Goal: Information Seeking & Learning: Learn about a topic

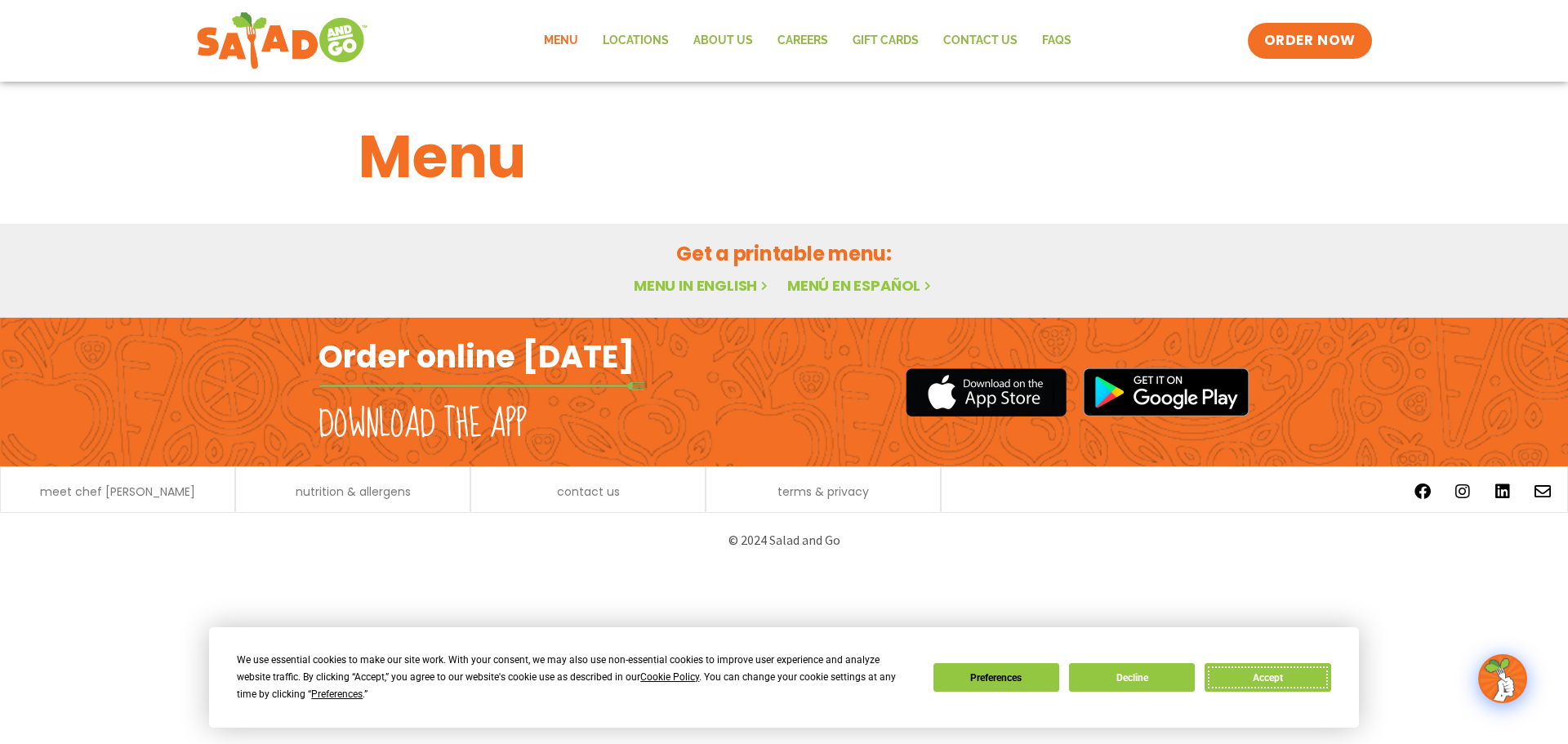
click at [1281, 672] on button "Accept" at bounding box center [1267, 677] width 126 height 29
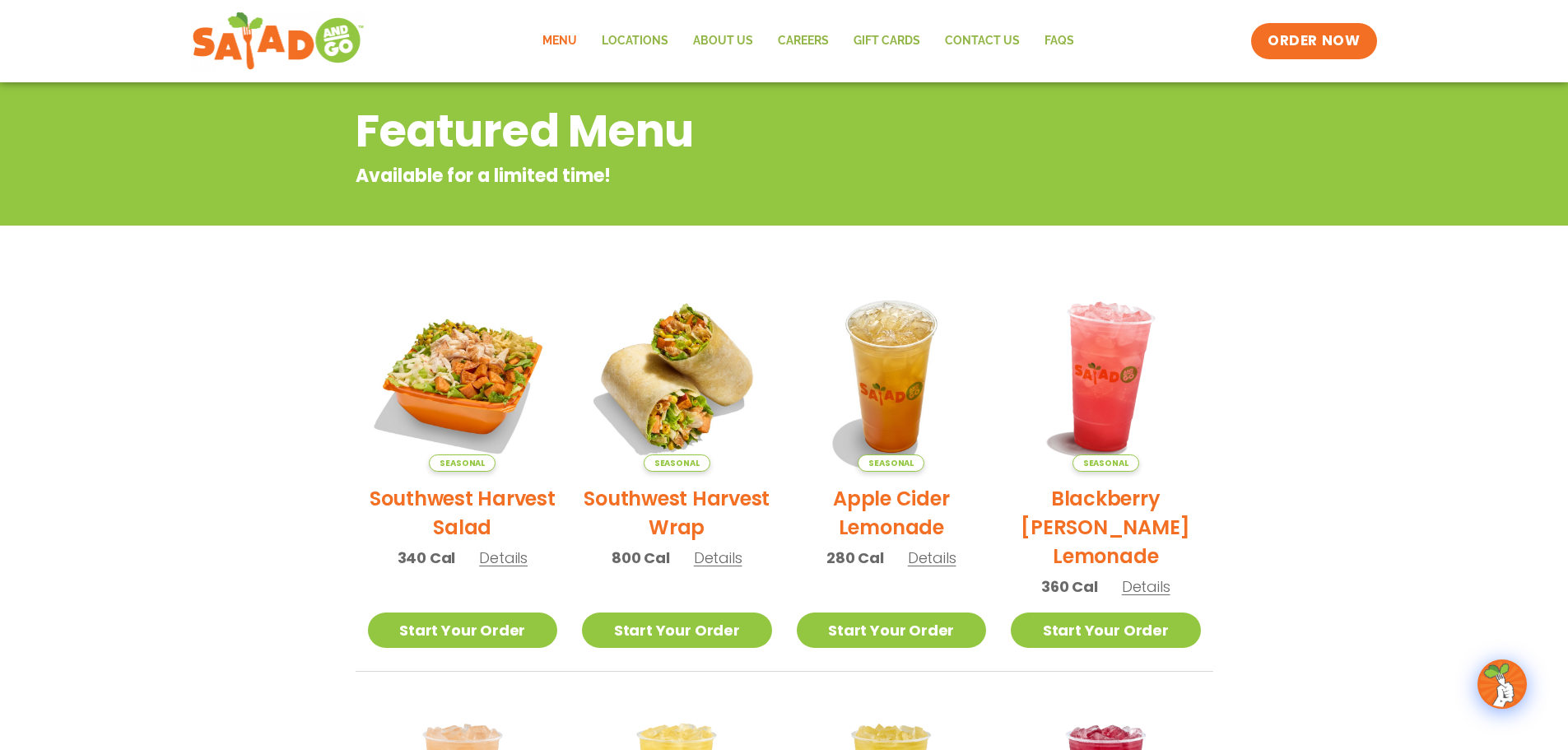
scroll to position [247, 0]
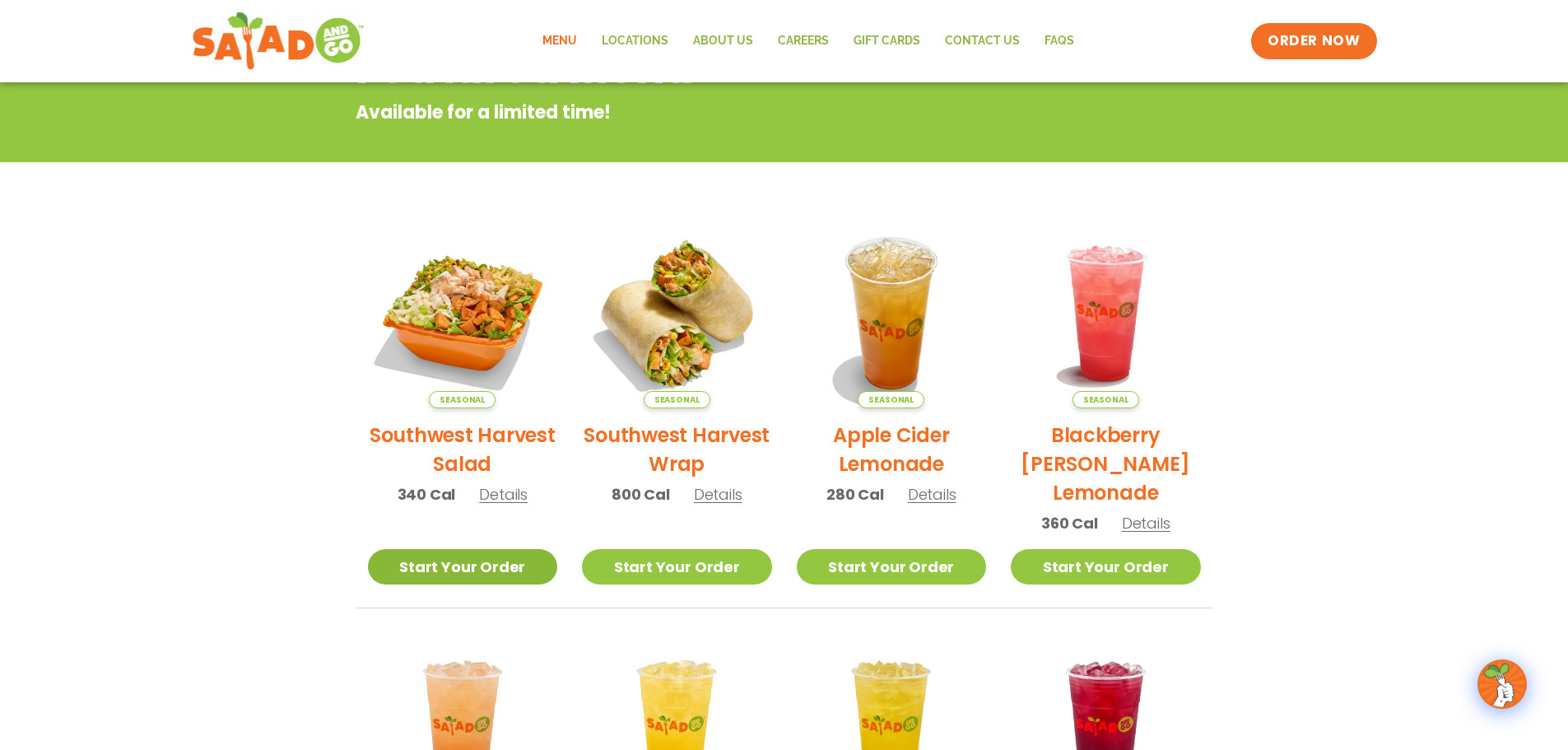
click at [501, 571] on link "Start Your Order" at bounding box center [463, 567] width 190 height 36
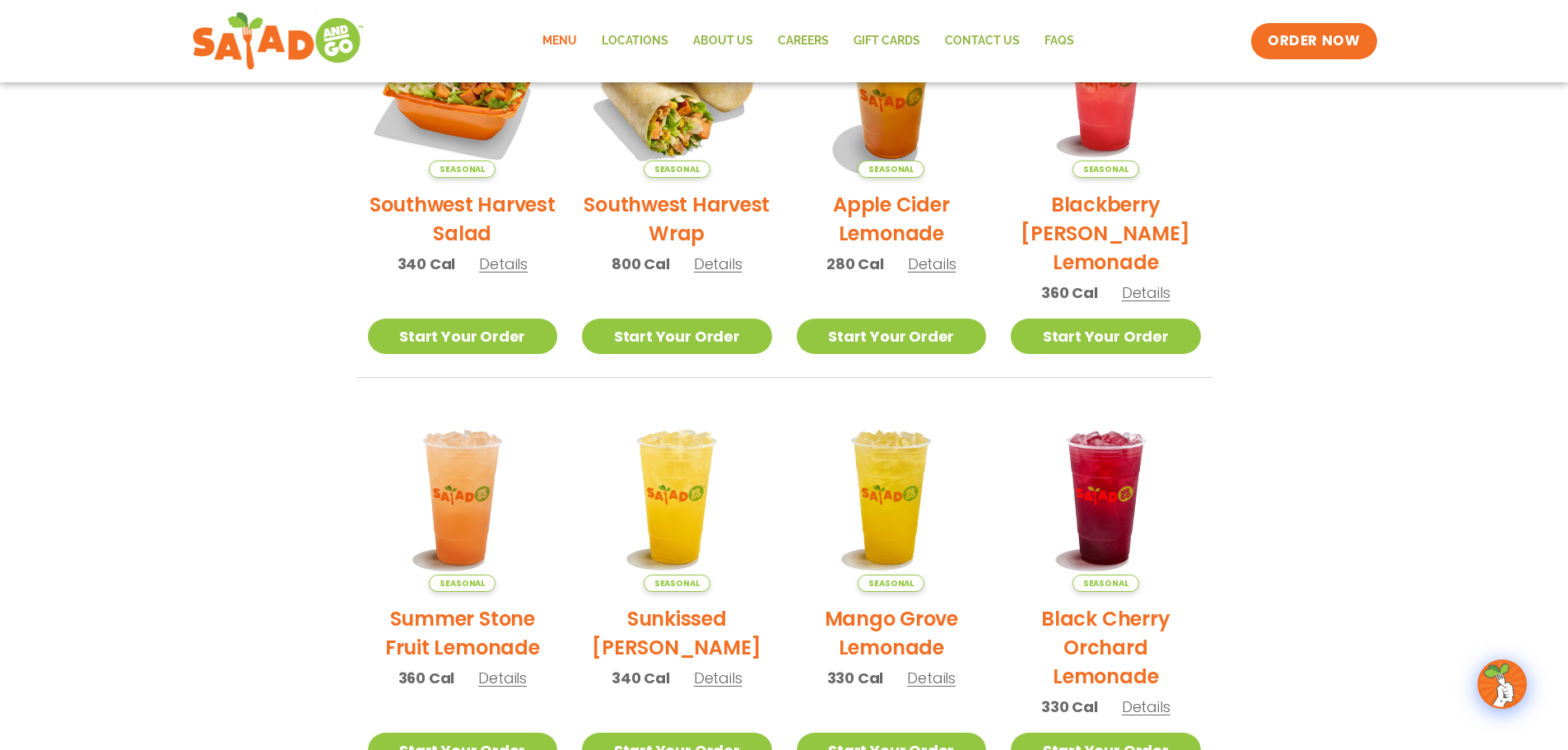
scroll to position [471, 0]
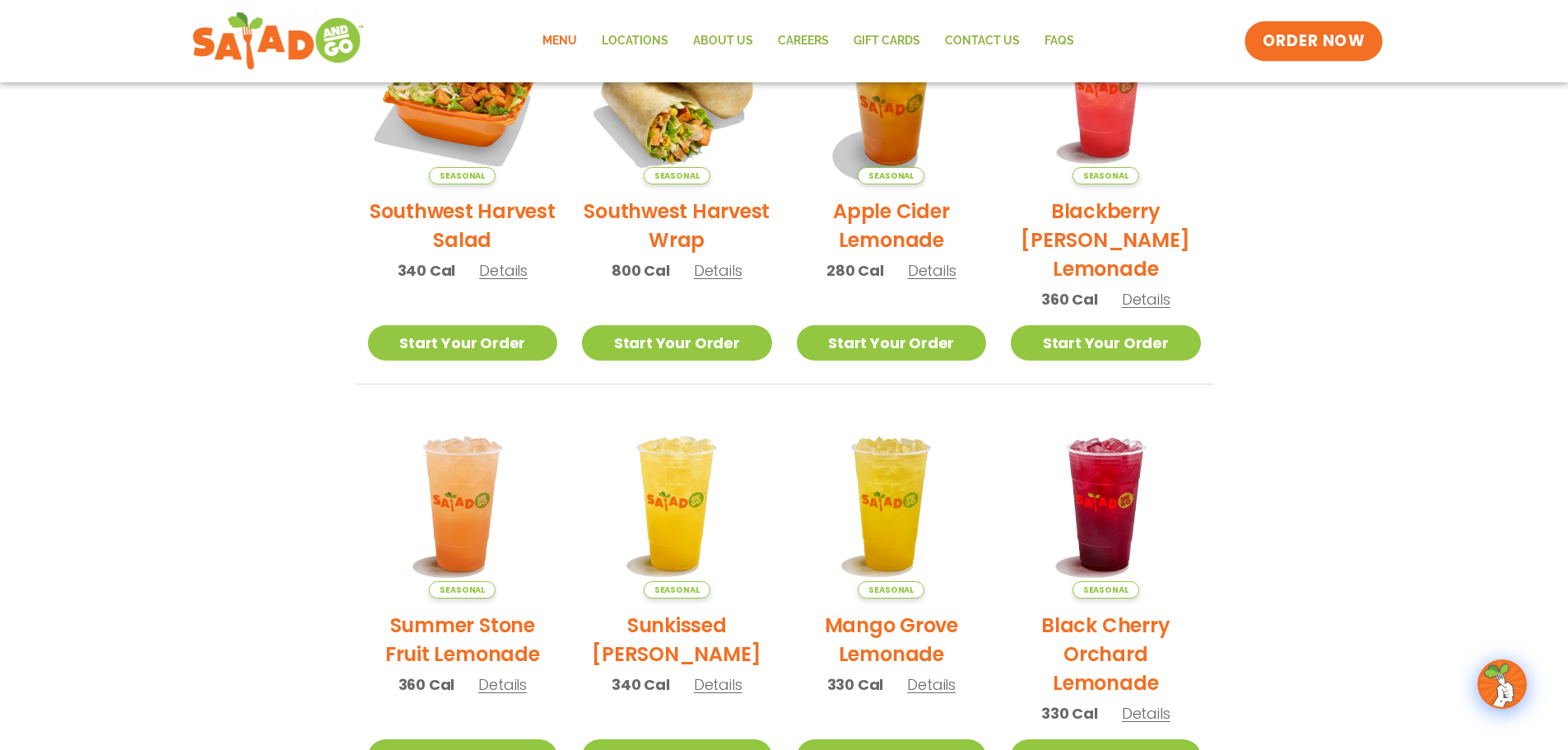
click at [1352, 58] on link "ORDER NOW" at bounding box center [1314, 40] width 138 height 39
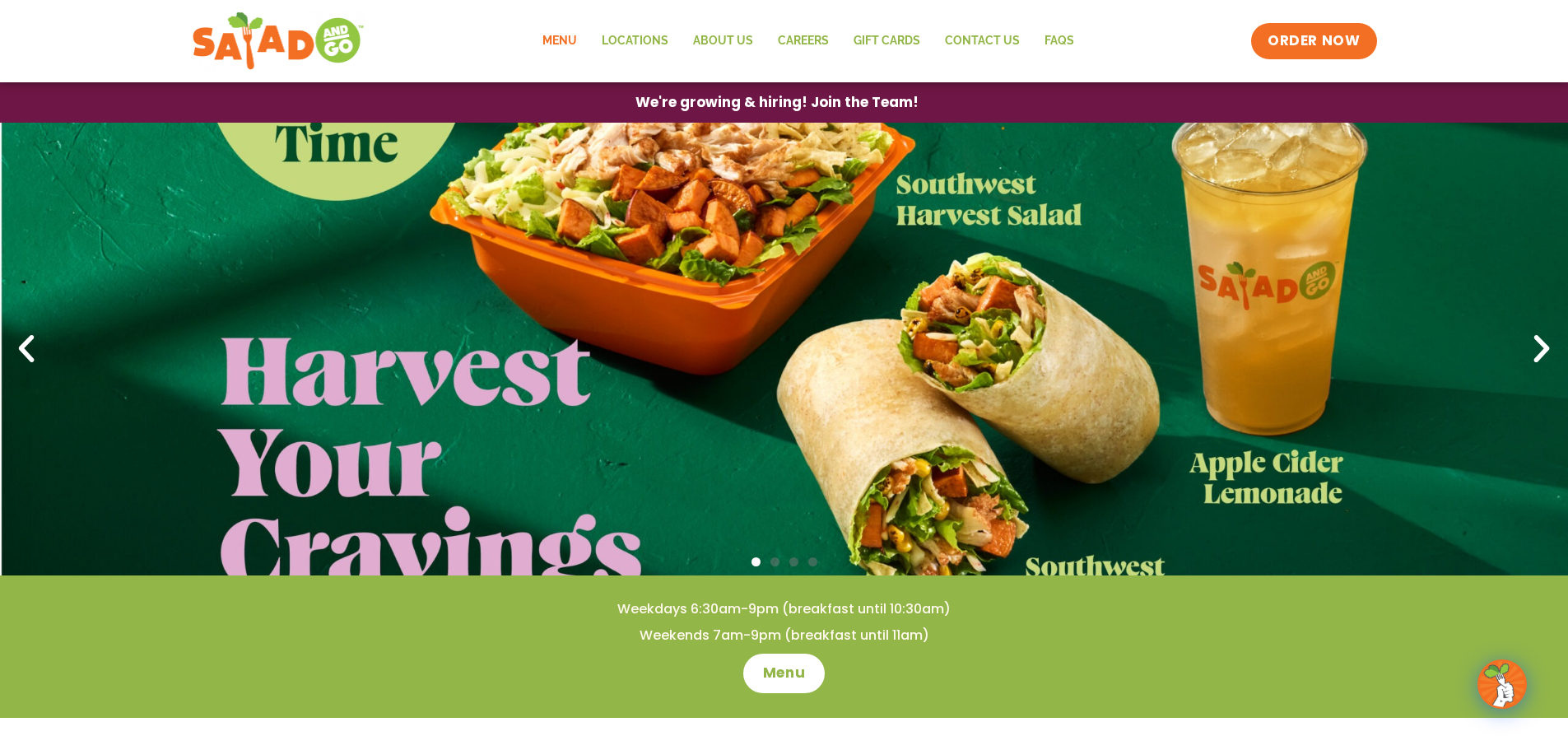
click at [544, 40] on link "Menu" at bounding box center [560, 40] width 60 height 37
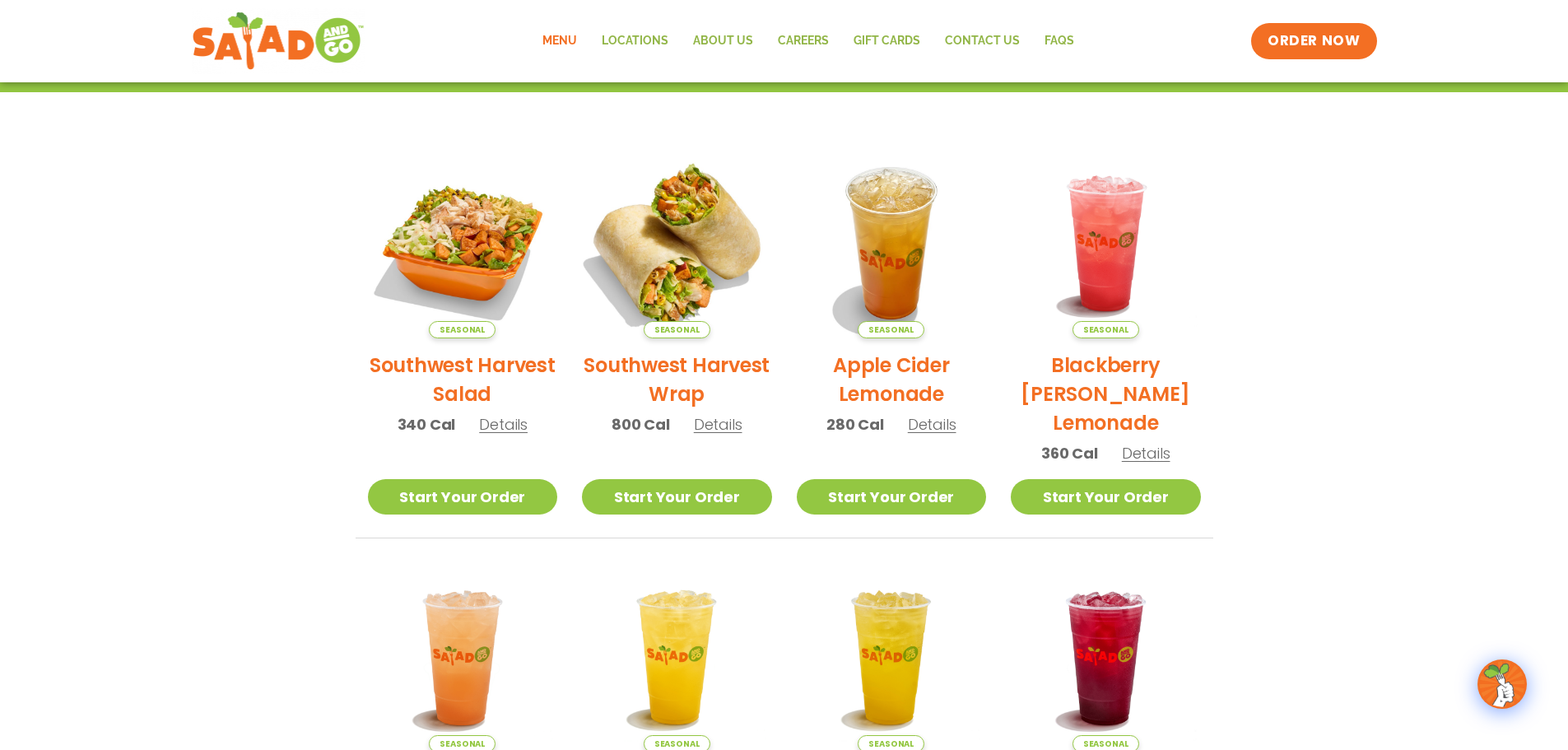
scroll to position [329, 0]
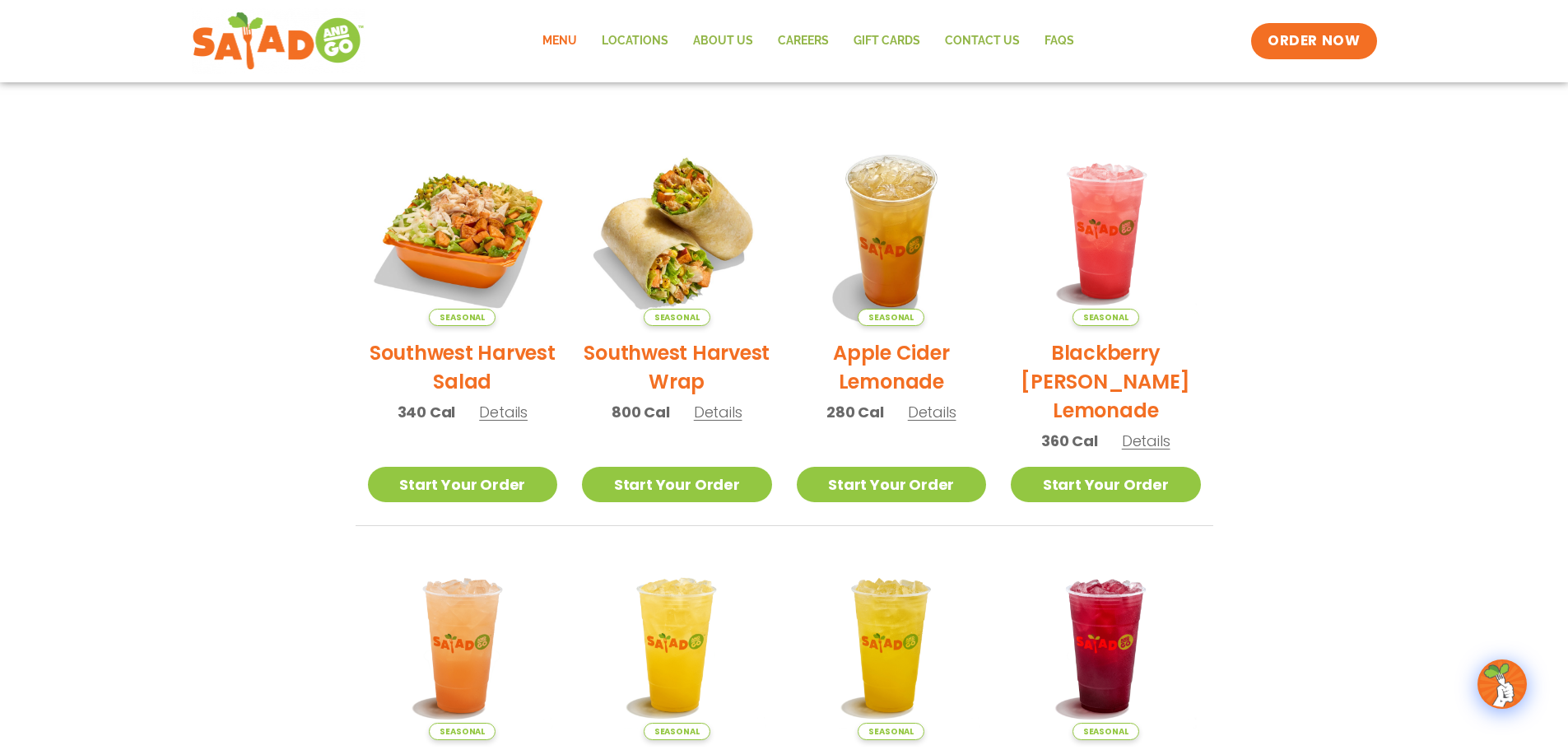
click at [495, 351] on h2 "Southwest Harvest Salad" at bounding box center [463, 367] width 190 height 58
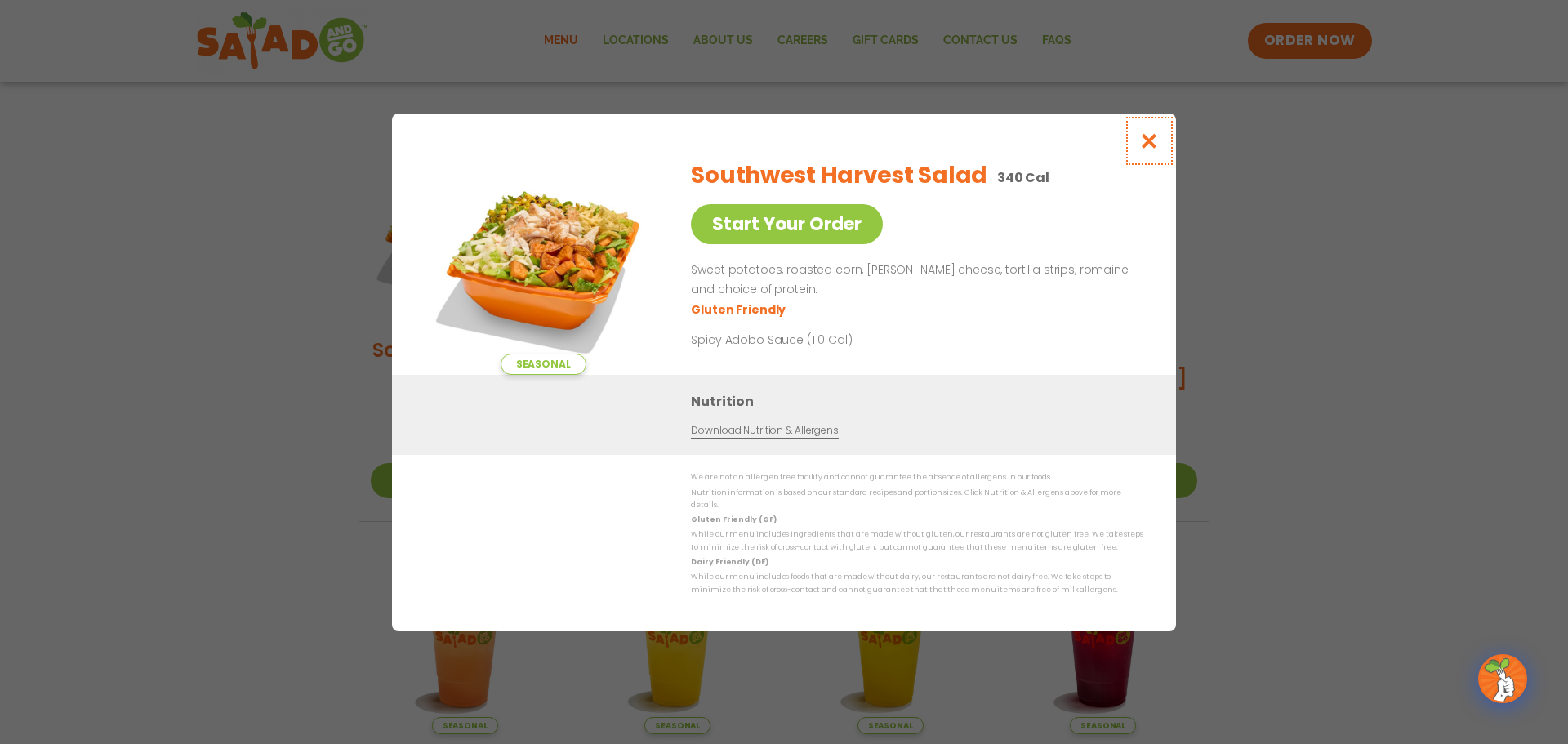
click at [1145, 150] on icon "Close modal" at bounding box center [1149, 141] width 20 height 17
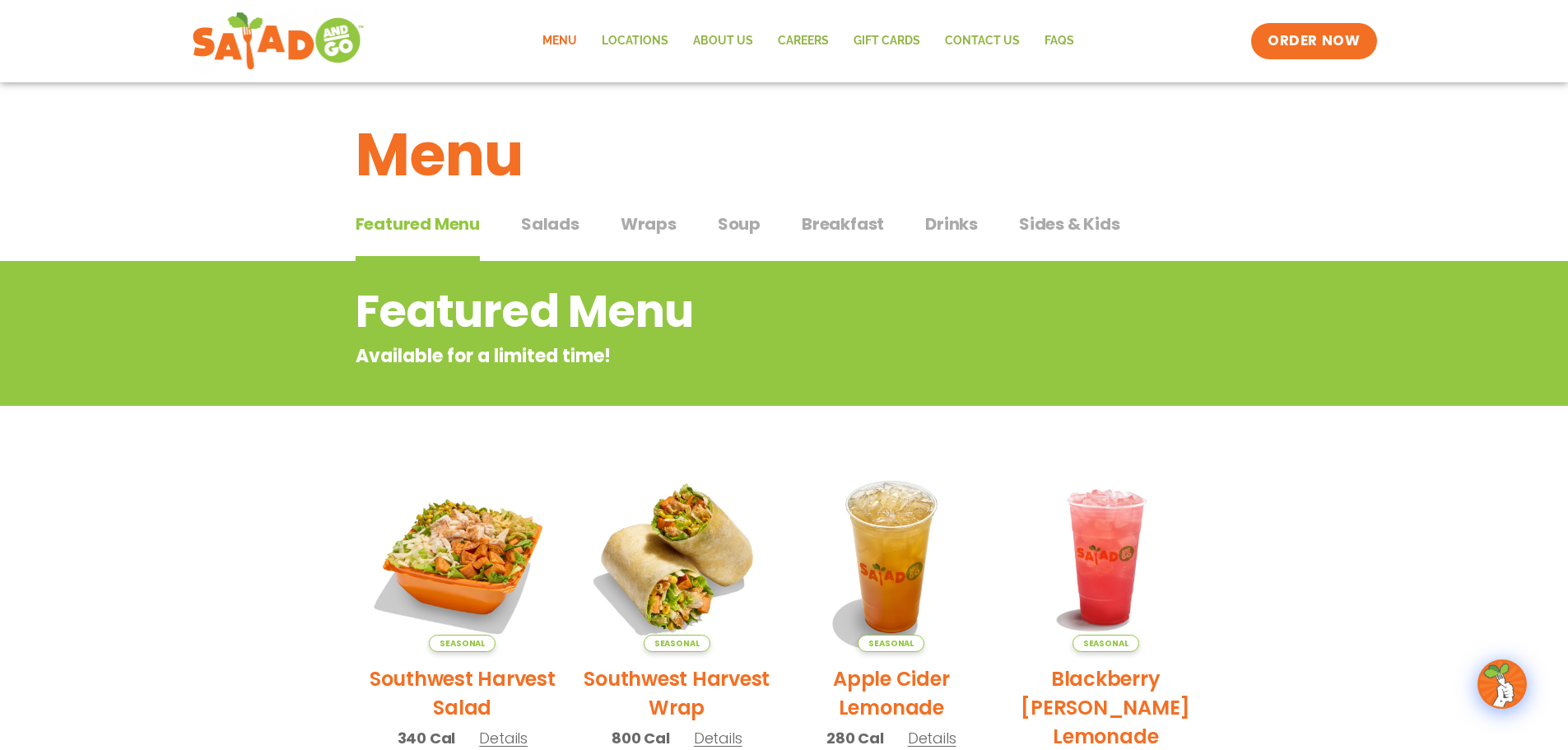
scroll to position [0, 0]
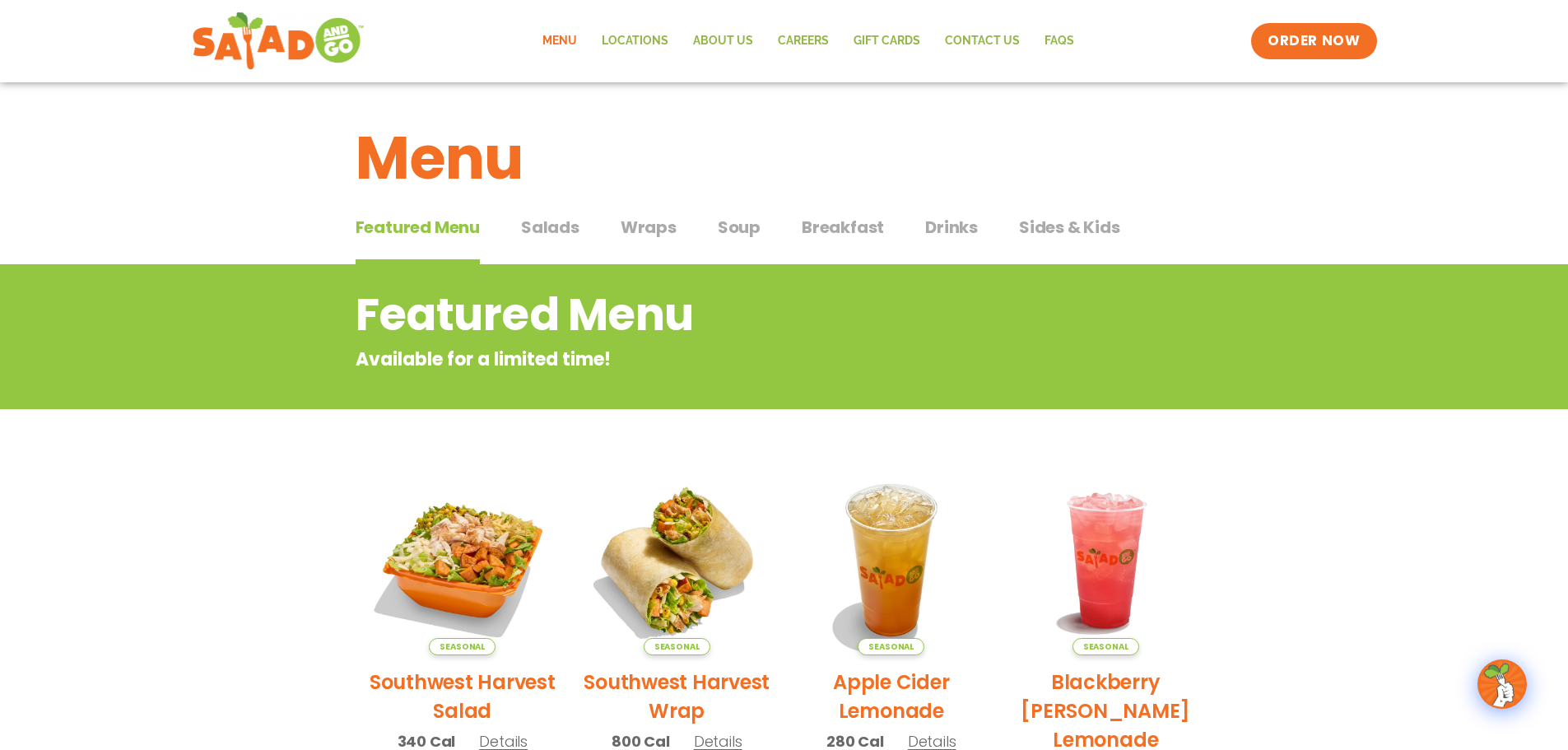
click at [552, 236] on span "Salads" at bounding box center [550, 228] width 59 height 25
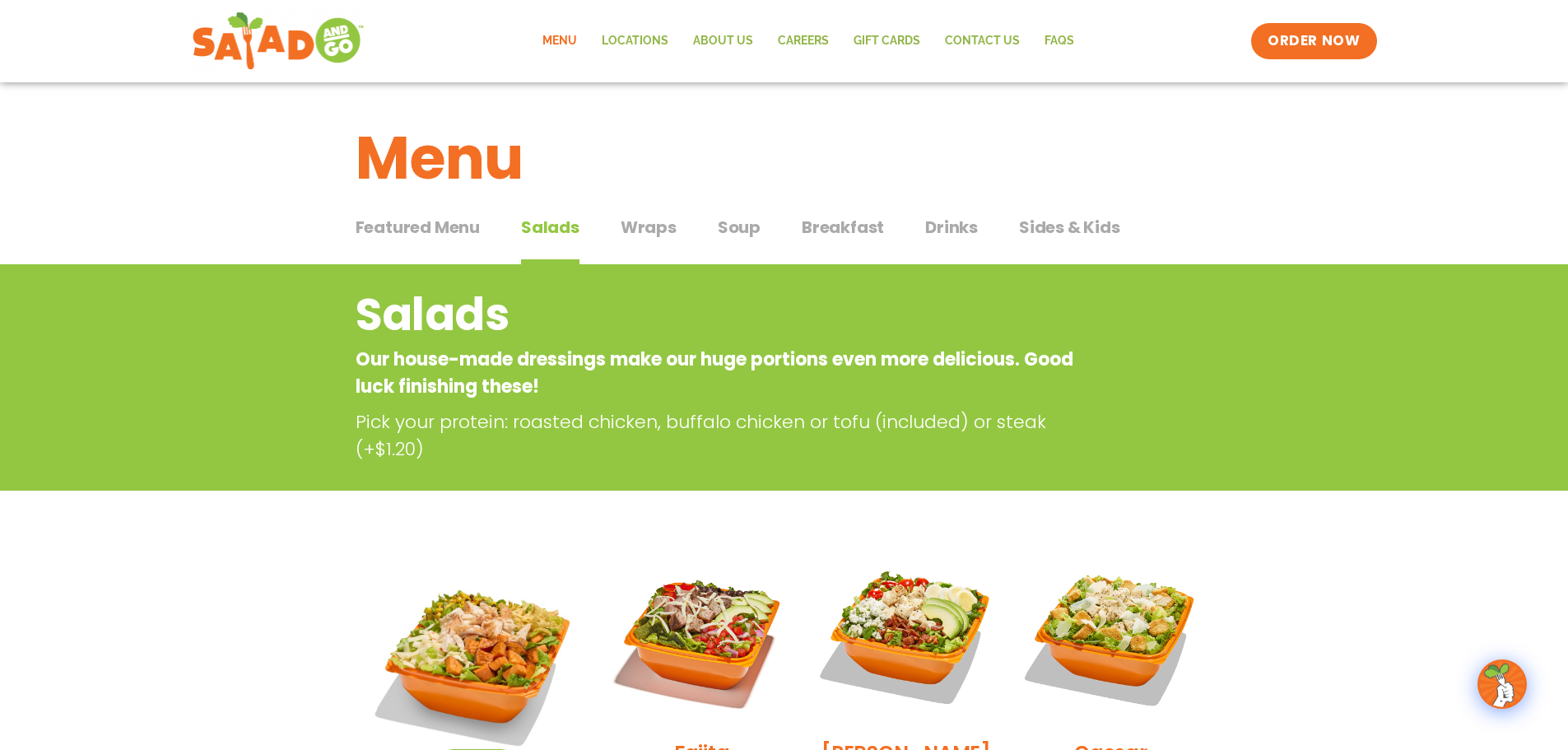
click at [661, 232] on span "Wraps" at bounding box center [648, 228] width 56 height 25
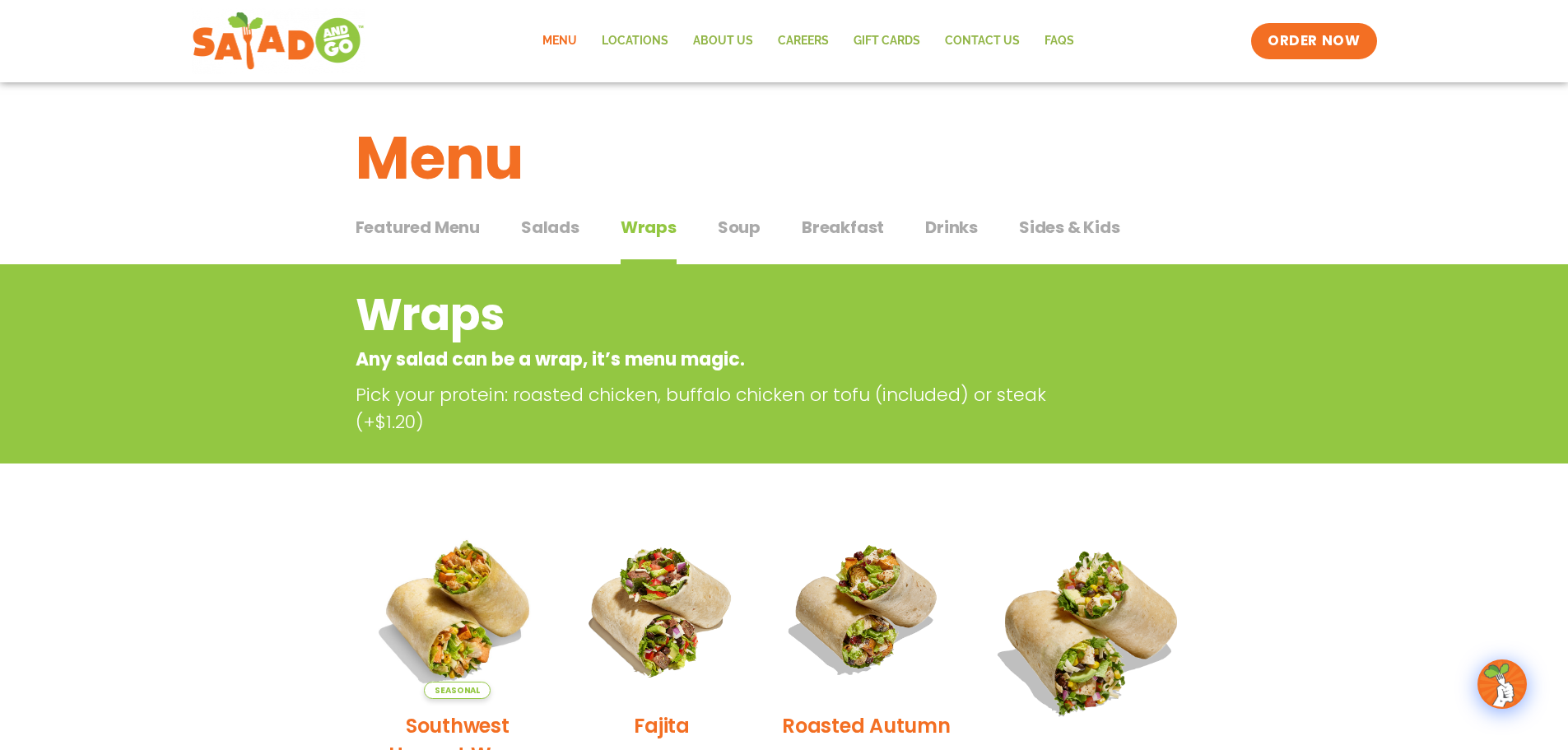
click at [544, 227] on span "Salads" at bounding box center [550, 228] width 59 height 25
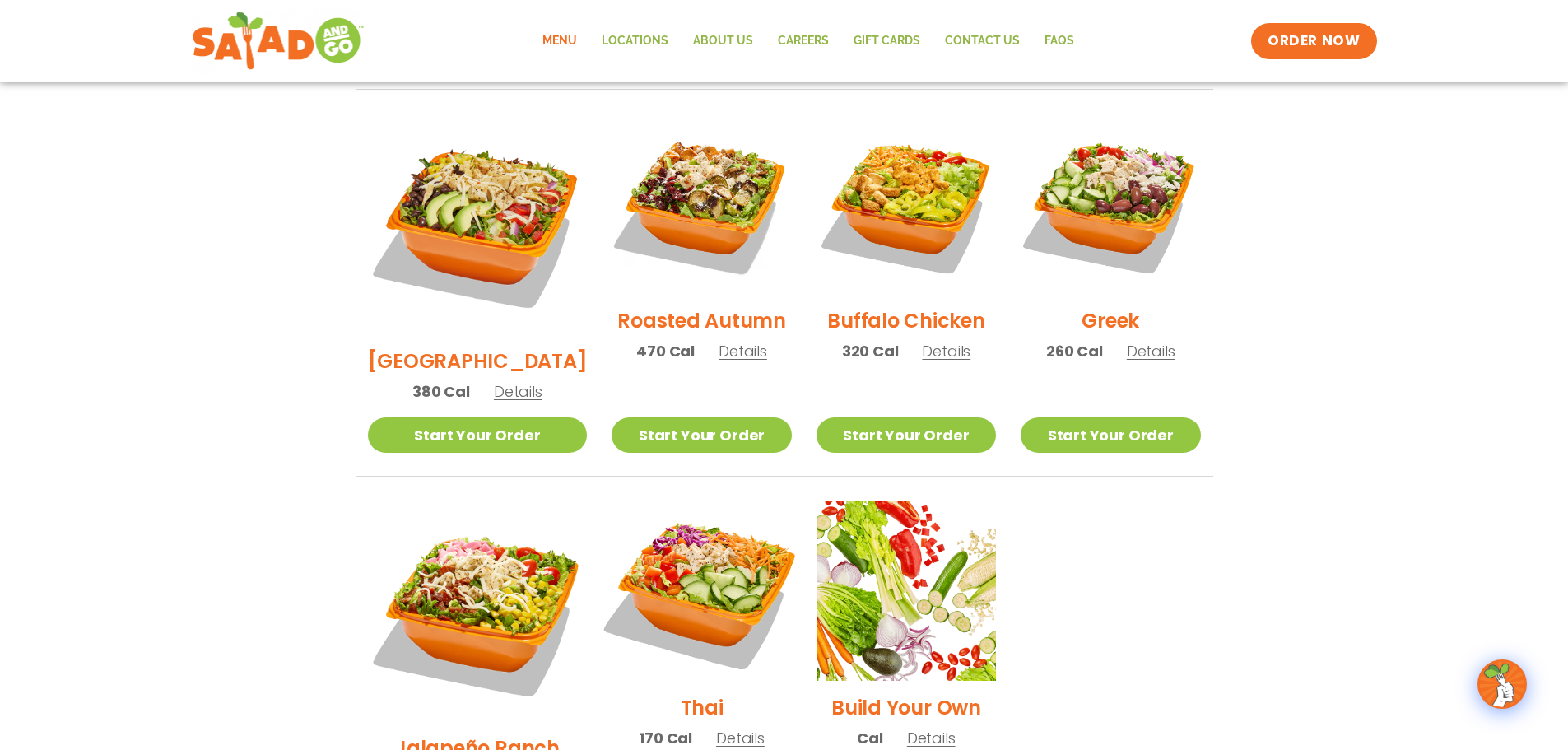
scroll to position [823, 0]
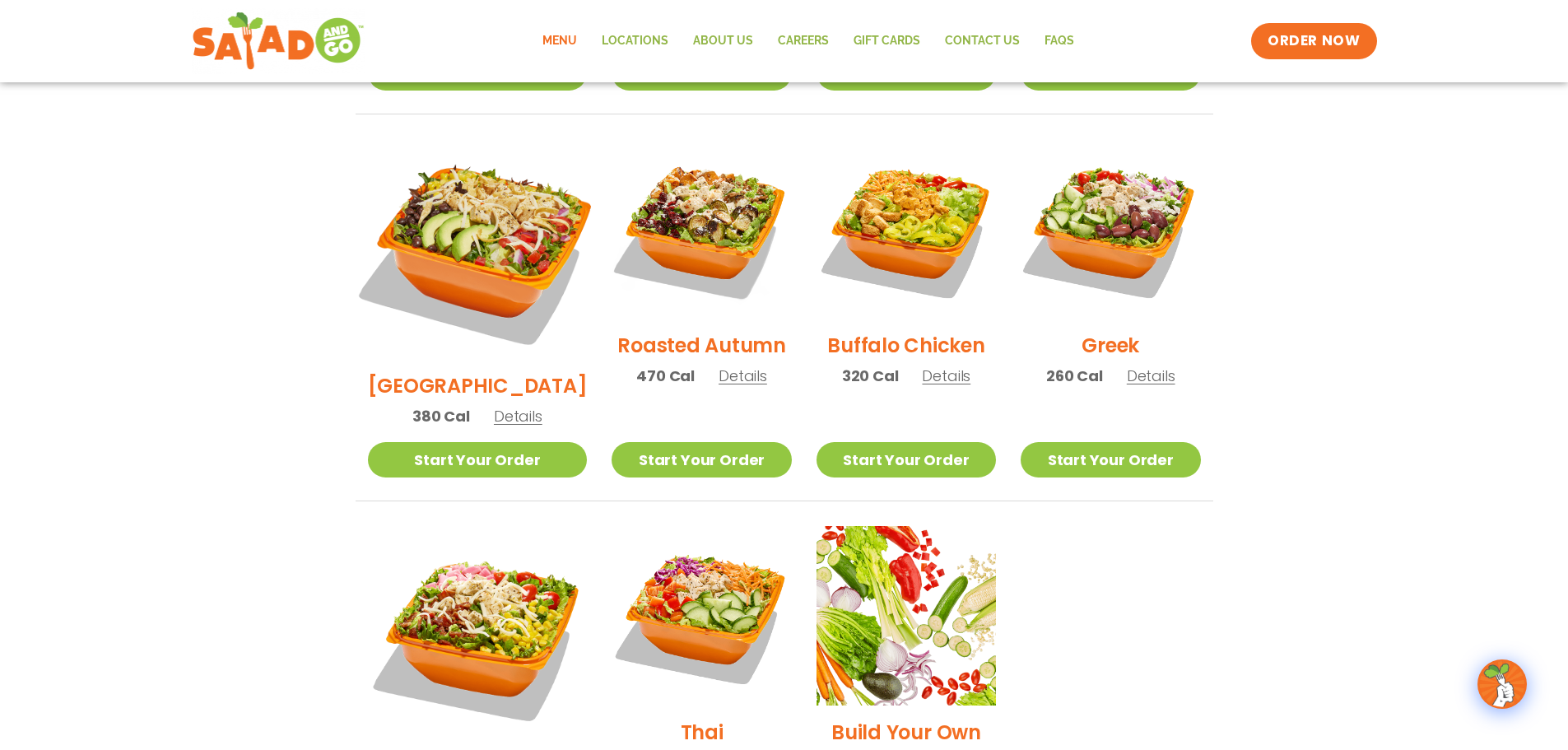
click at [511, 206] on img at bounding box center [477, 249] width 257 height 257
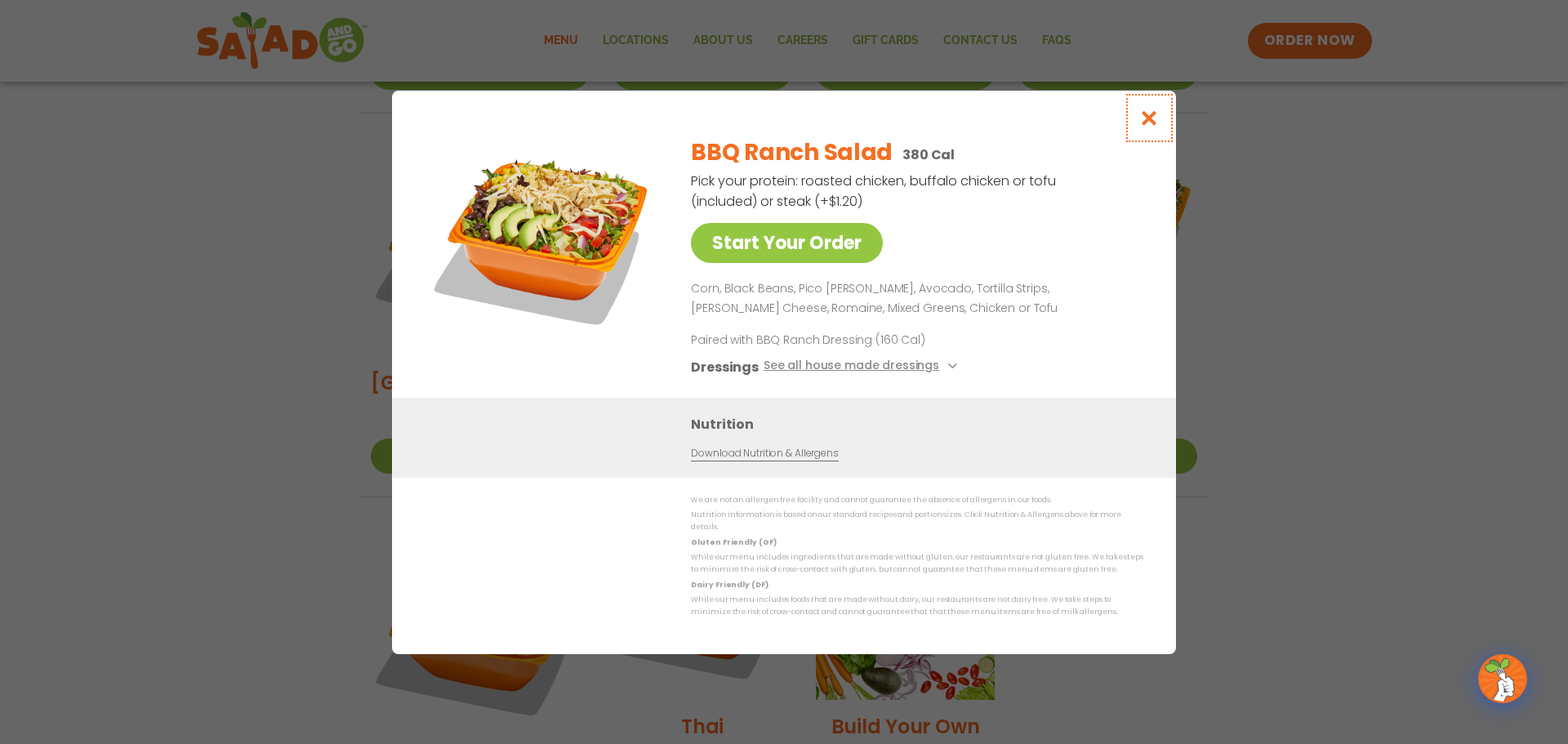
click at [1149, 127] on icon "Close modal" at bounding box center [1149, 118] width 20 height 17
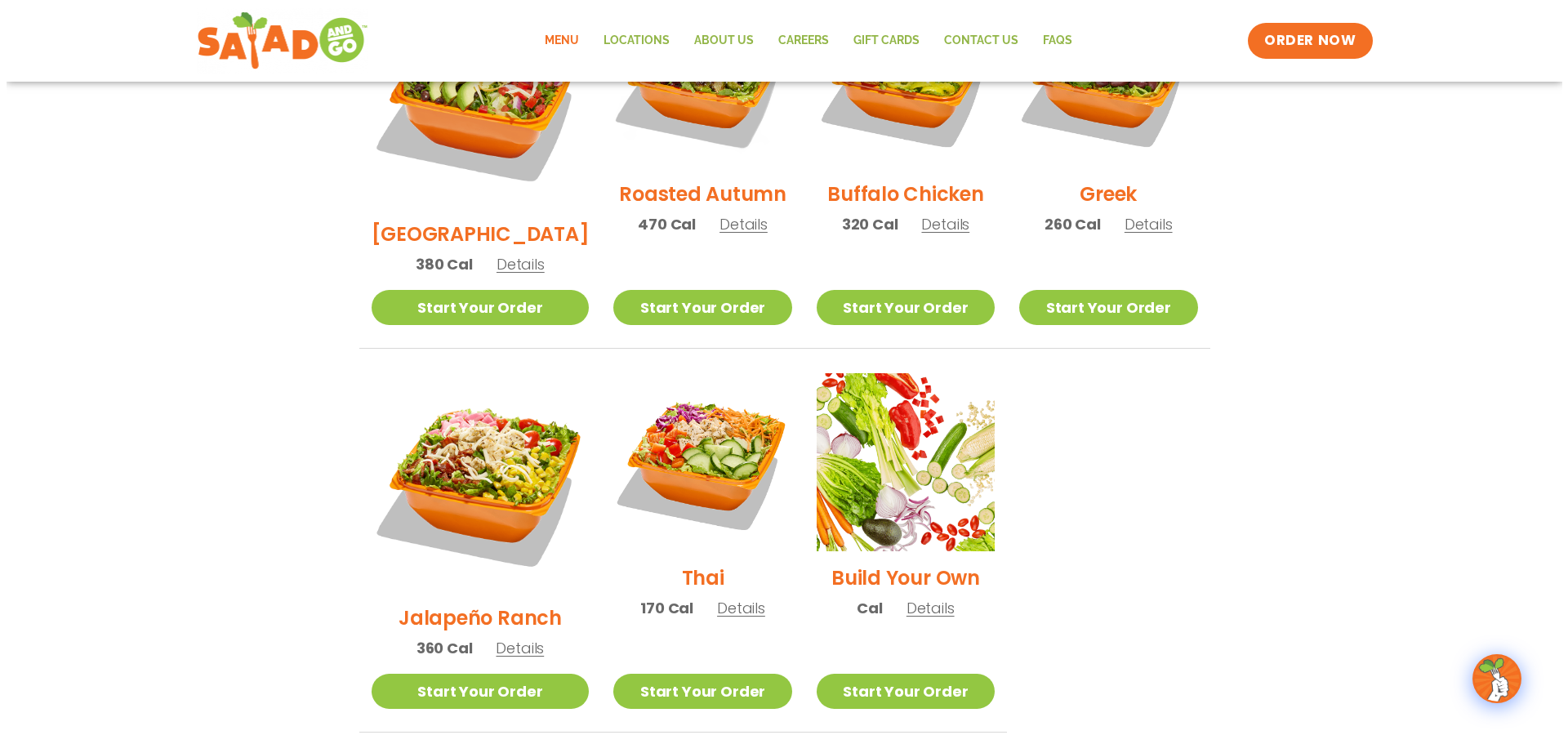
scroll to position [980, 0]
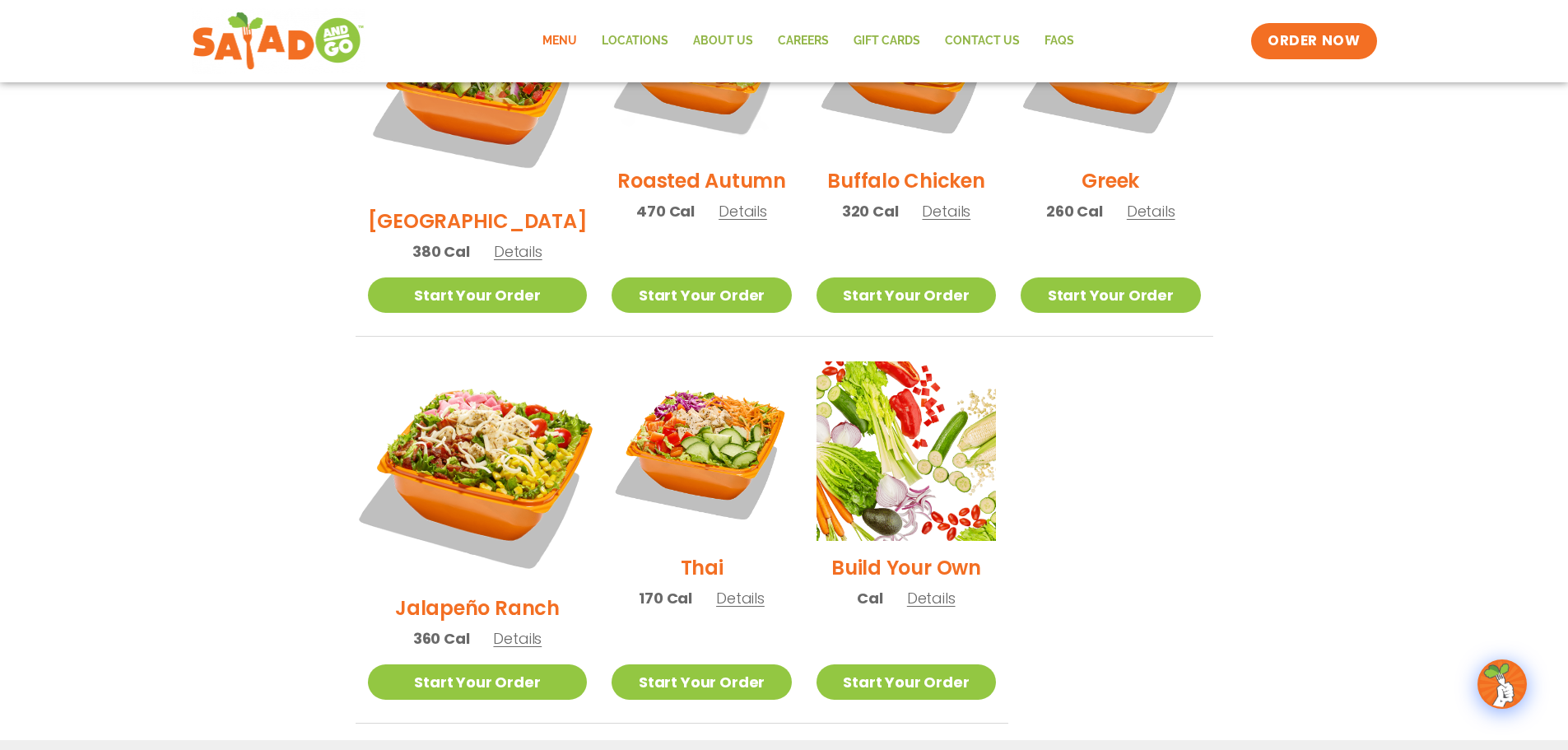
click at [488, 395] on img at bounding box center [477, 472] width 257 height 257
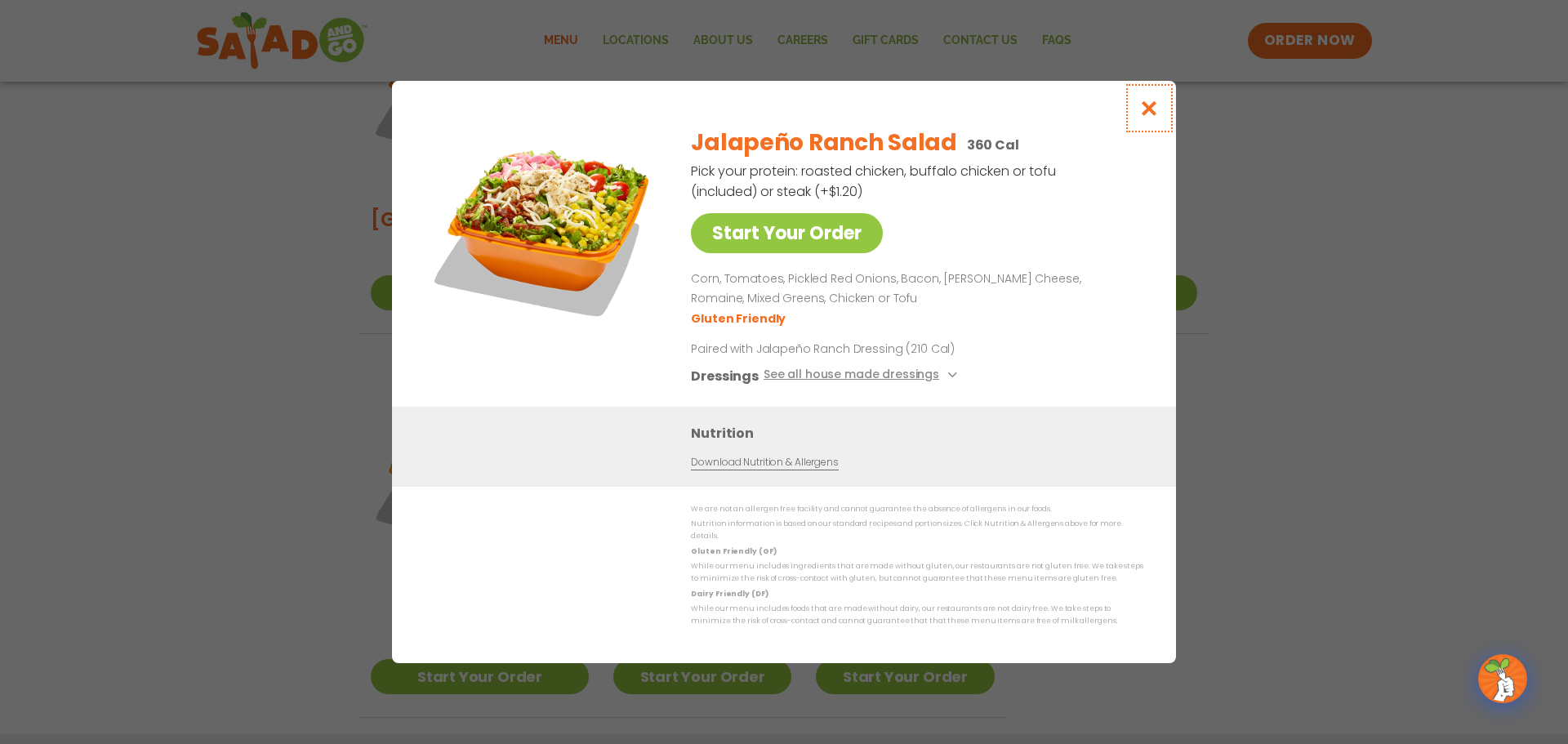
click at [1152, 111] on icon "Close modal" at bounding box center [1149, 109] width 20 height 17
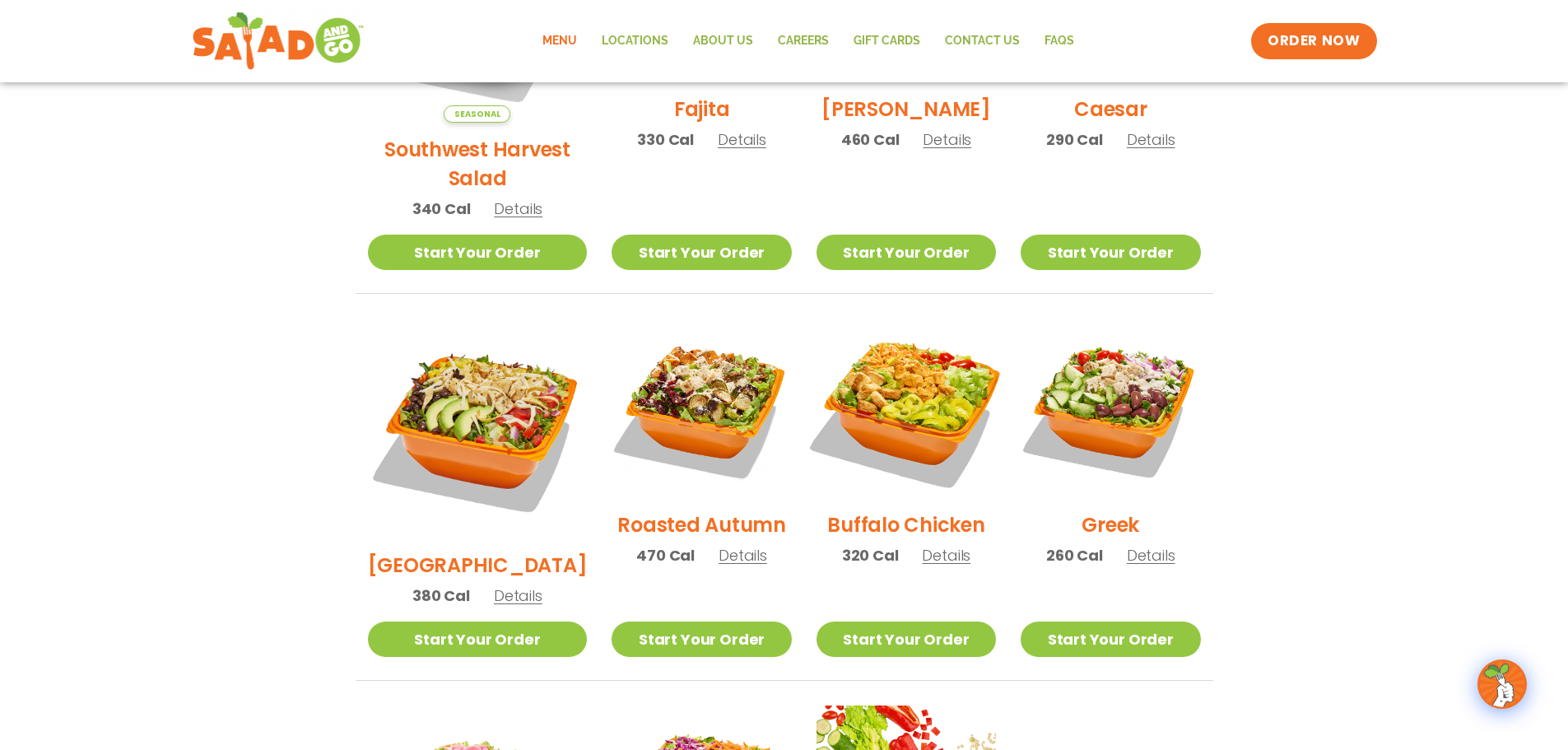
scroll to position [543, 0]
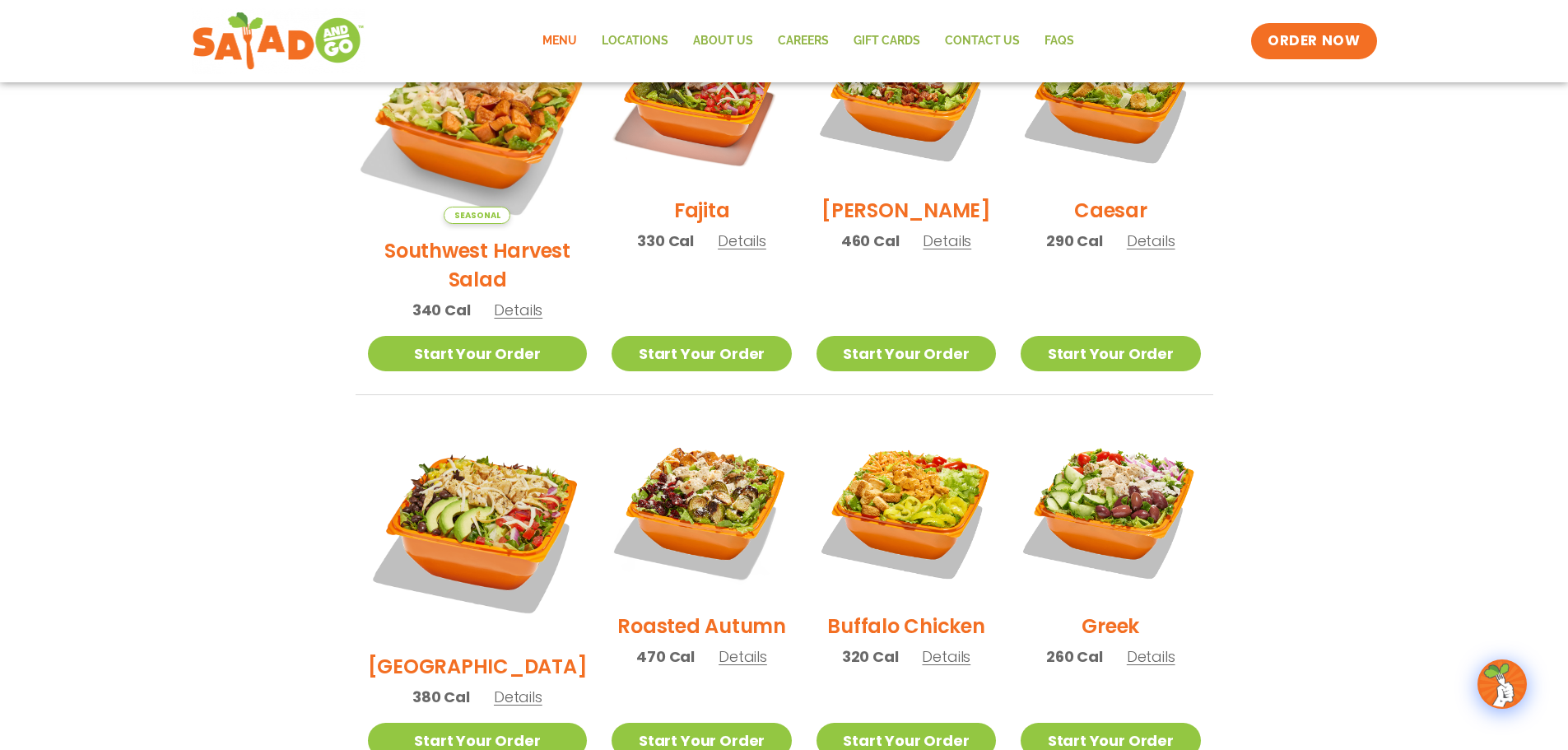
click at [458, 127] on img at bounding box center [477, 114] width 257 height 257
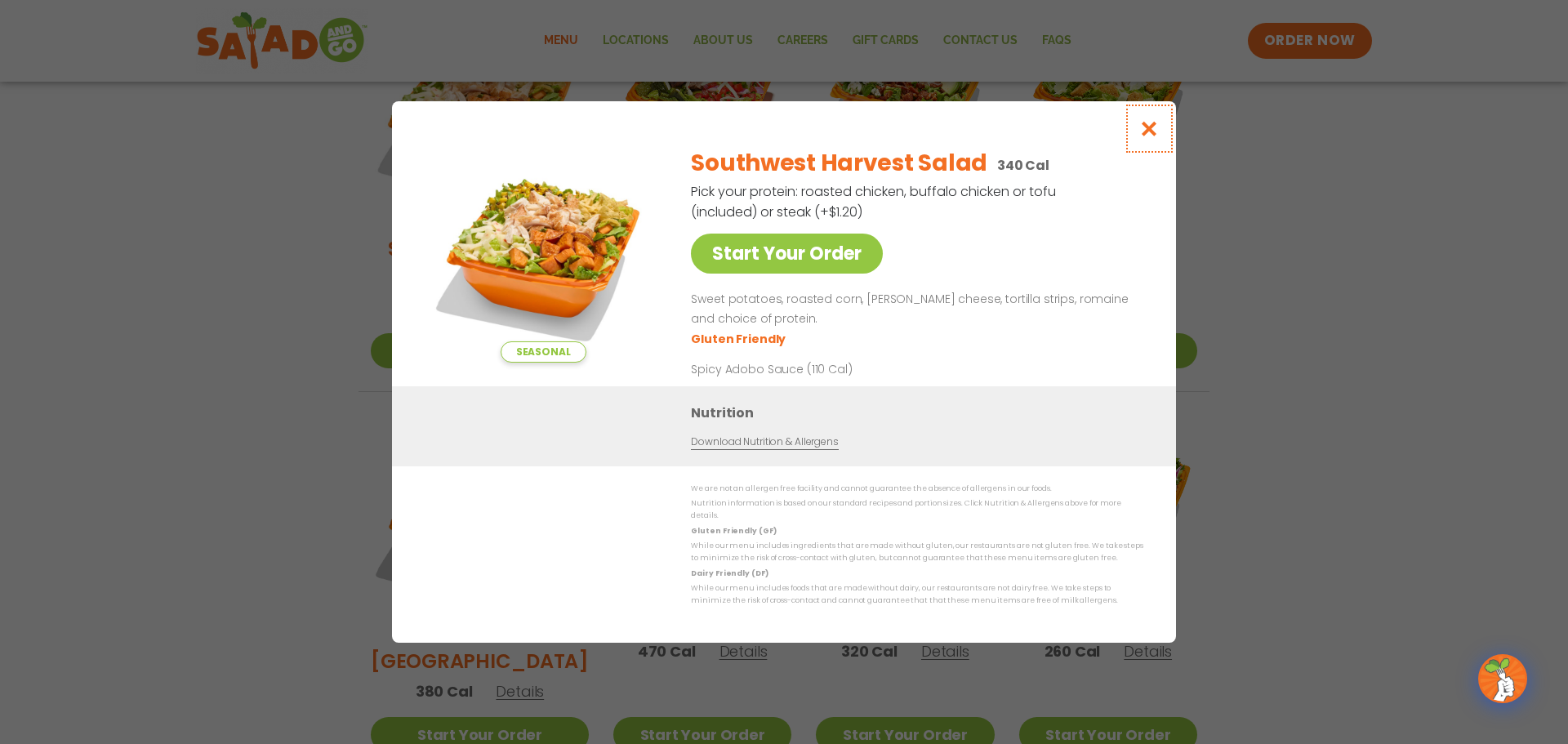
click at [1154, 137] on icon "Close modal" at bounding box center [1149, 129] width 20 height 17
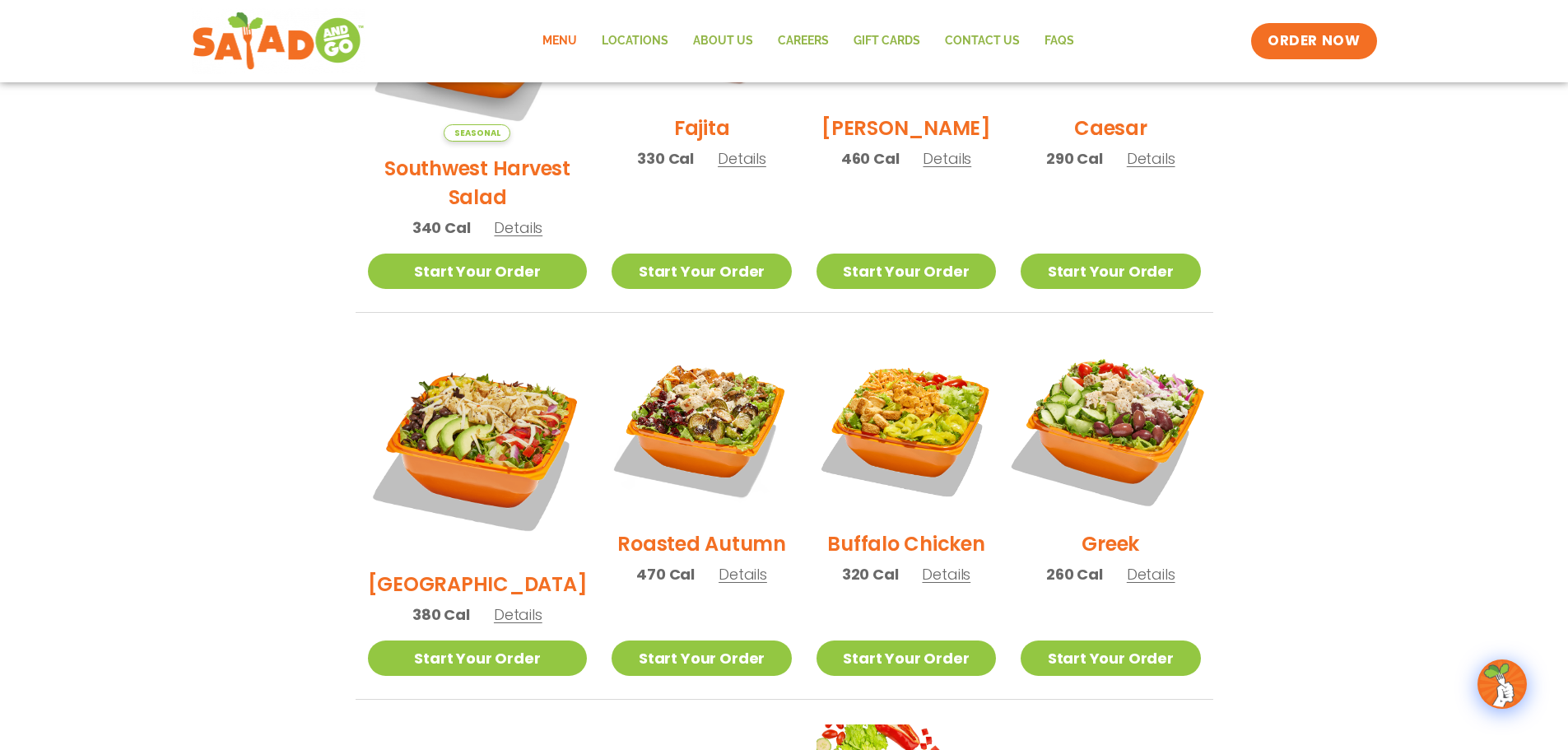
scroll to position [707, 0]
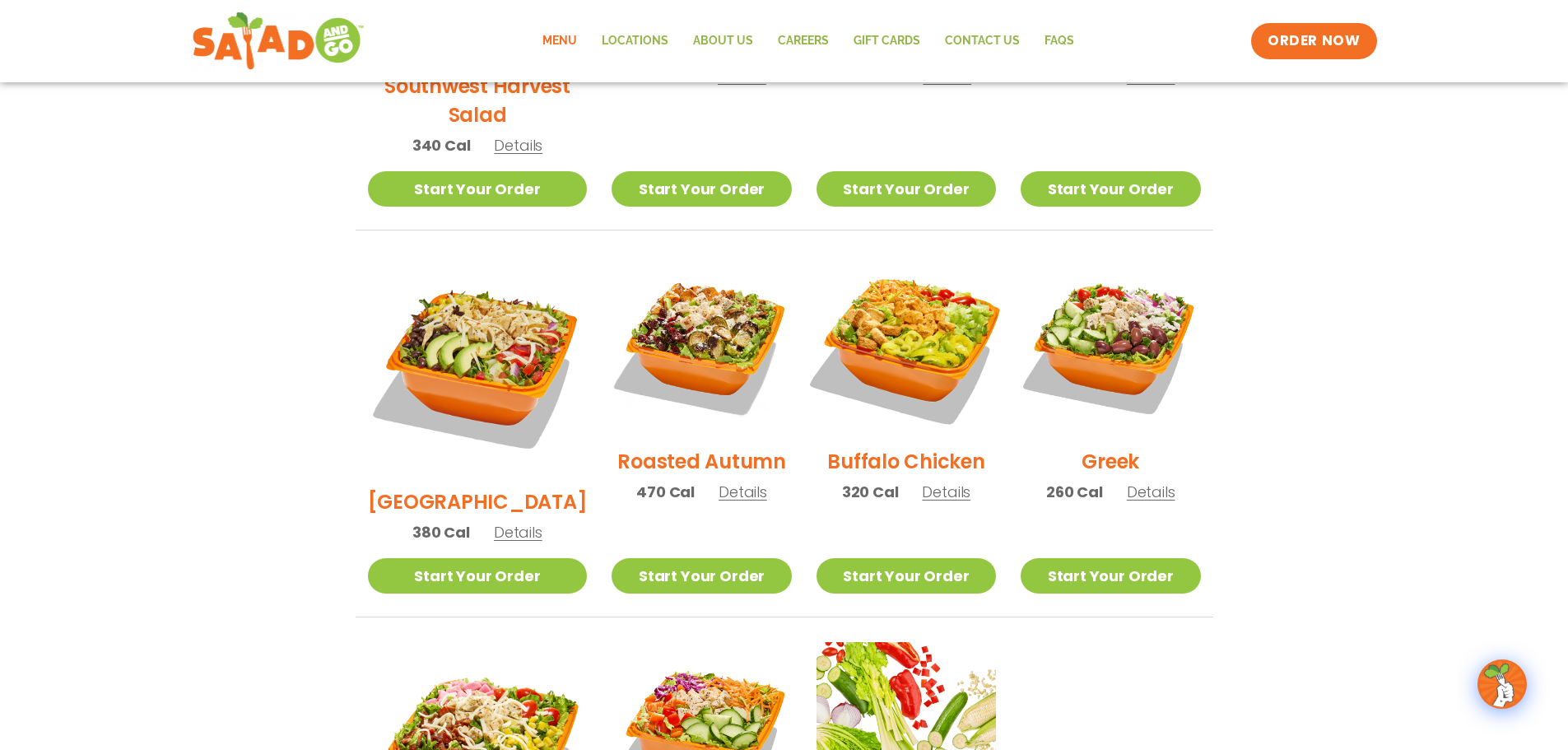
click at [896, 355] on img at bounding box center [905, 344] width 210 height 210
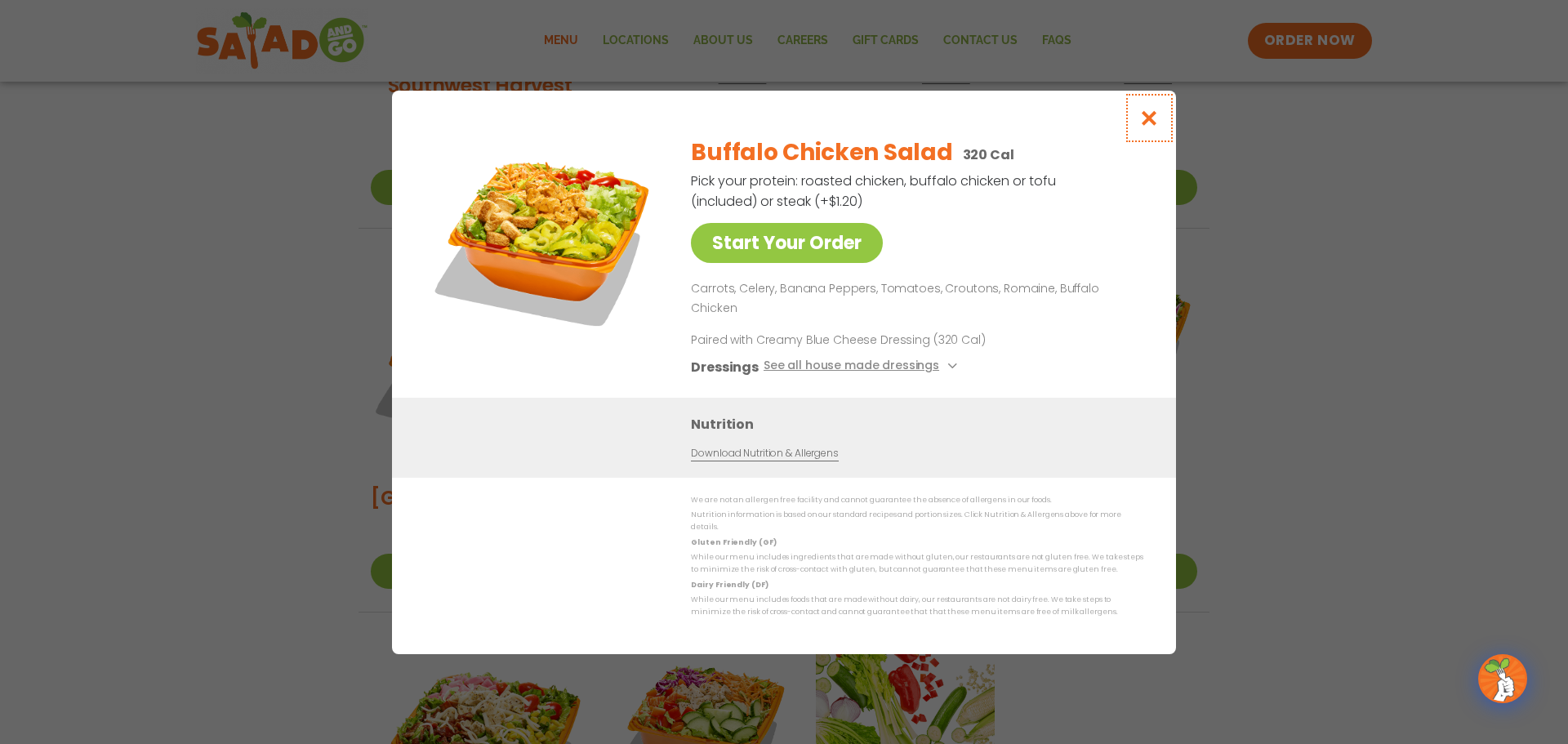
click at [1167, 139] on button "Close modal" at bounding box center [1150, 117] width 53 height 54
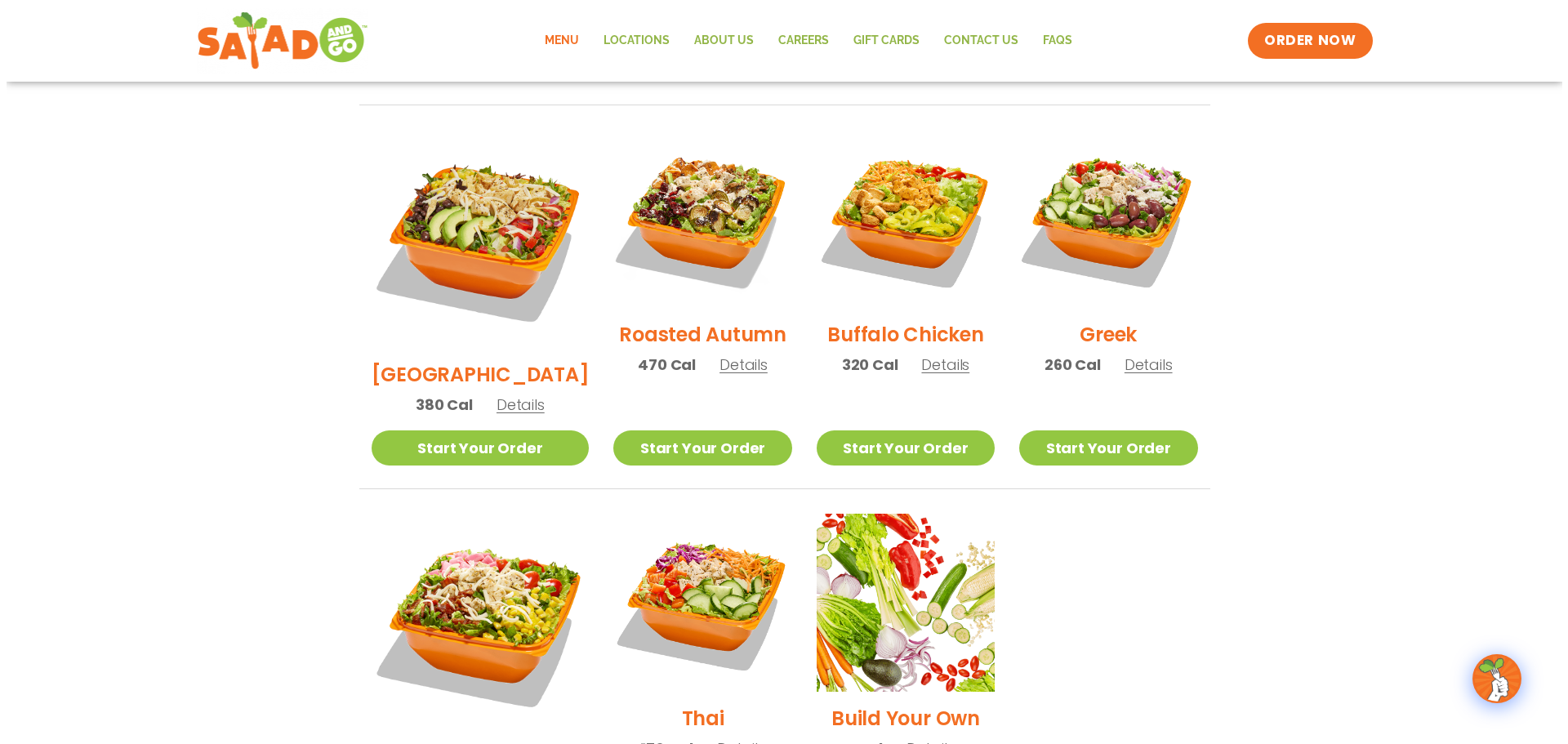
scroll to position [946, 0]
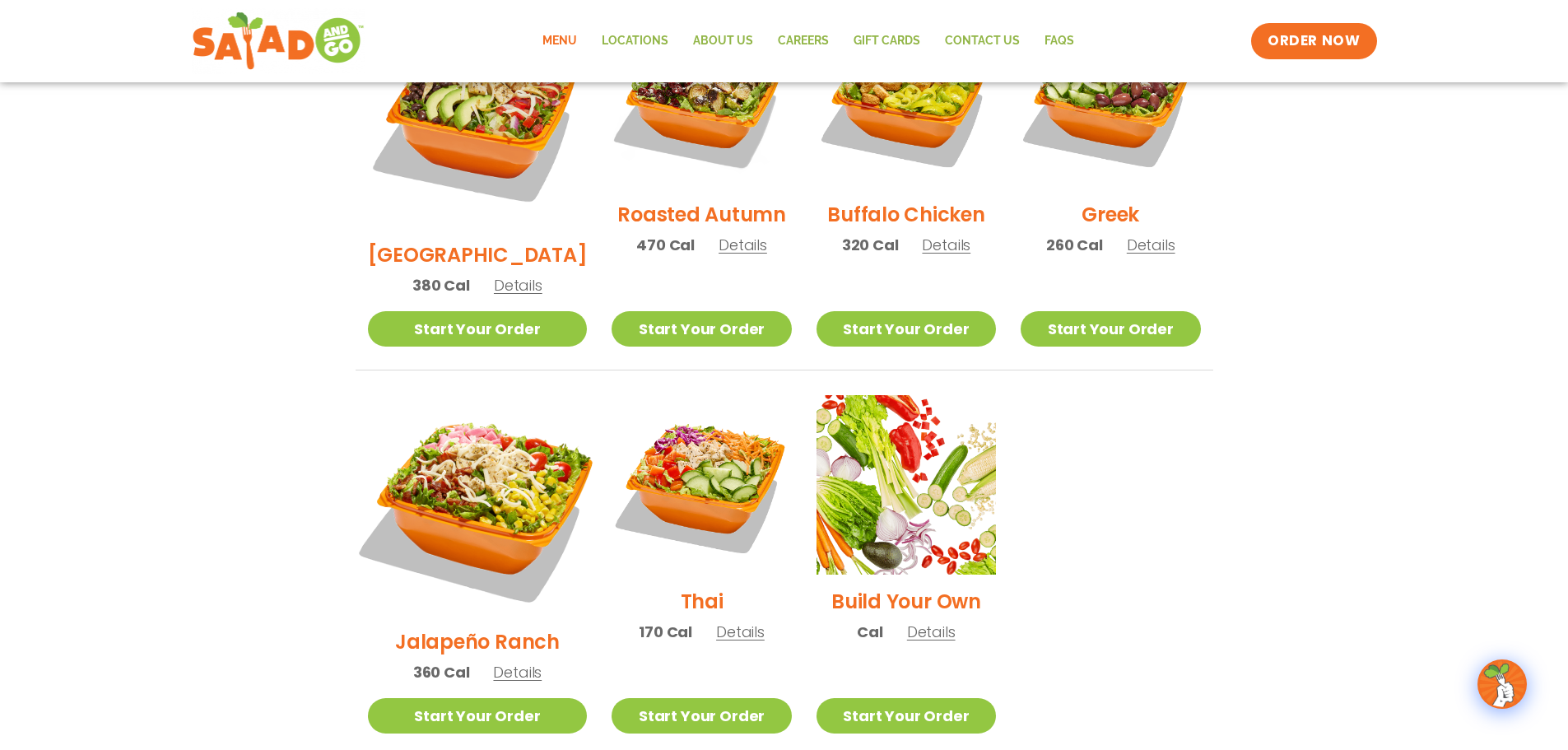
click at [502, 447] on img at bounding box center [477, 505] width 257 height 257
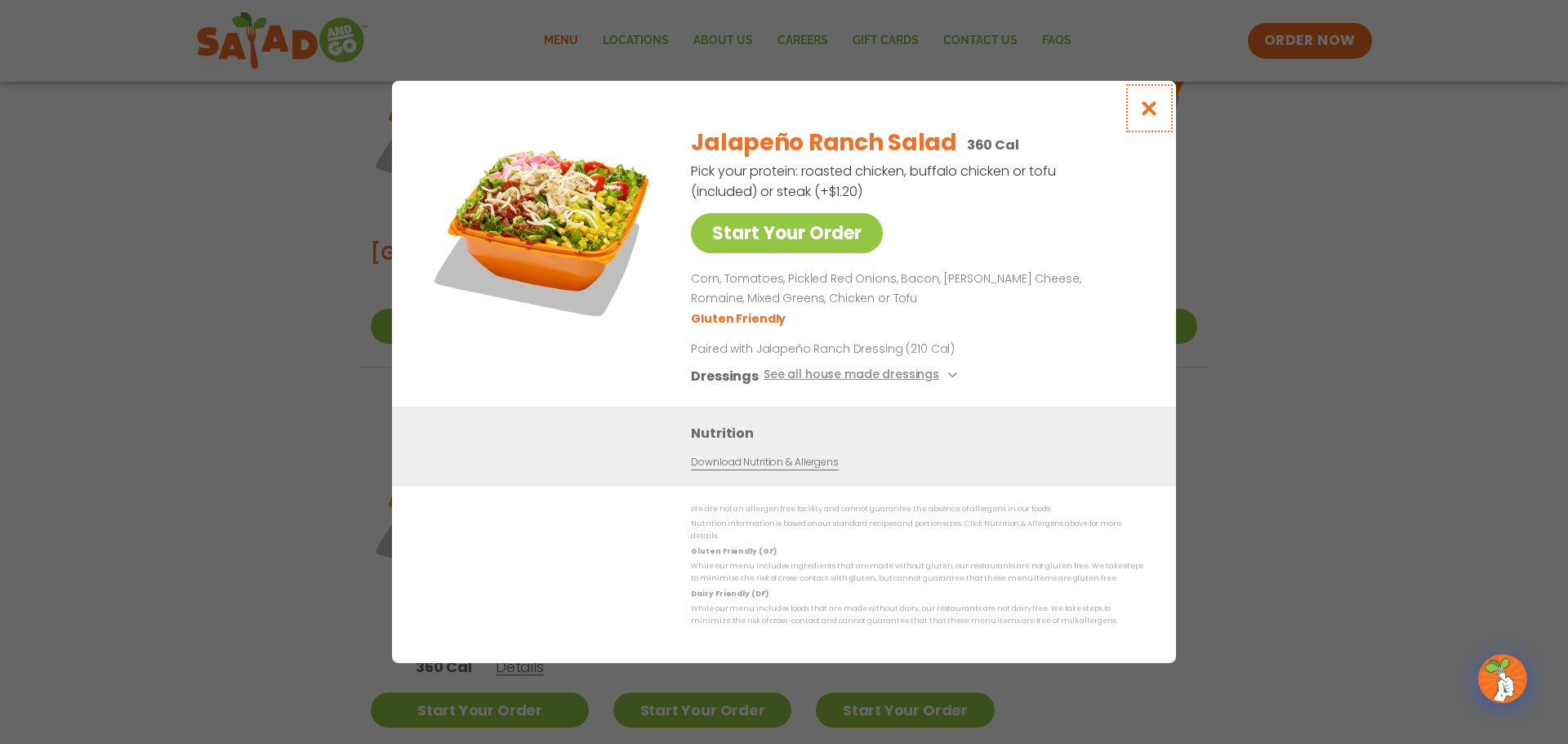
click at [1152, 111] on icon "Close modal" at bounding box center [1149, 109] width 20 height 17
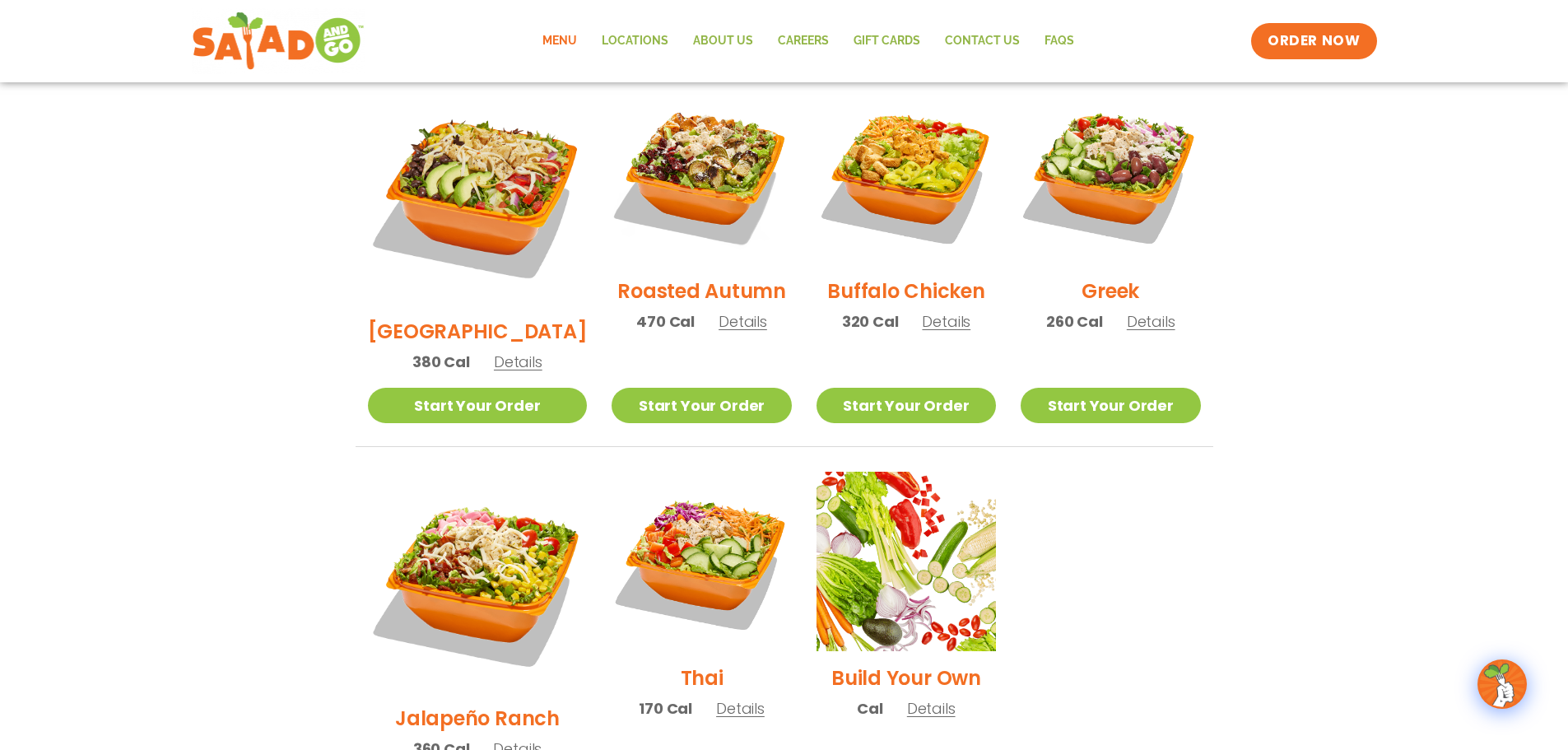
scroll to position [872, 0]
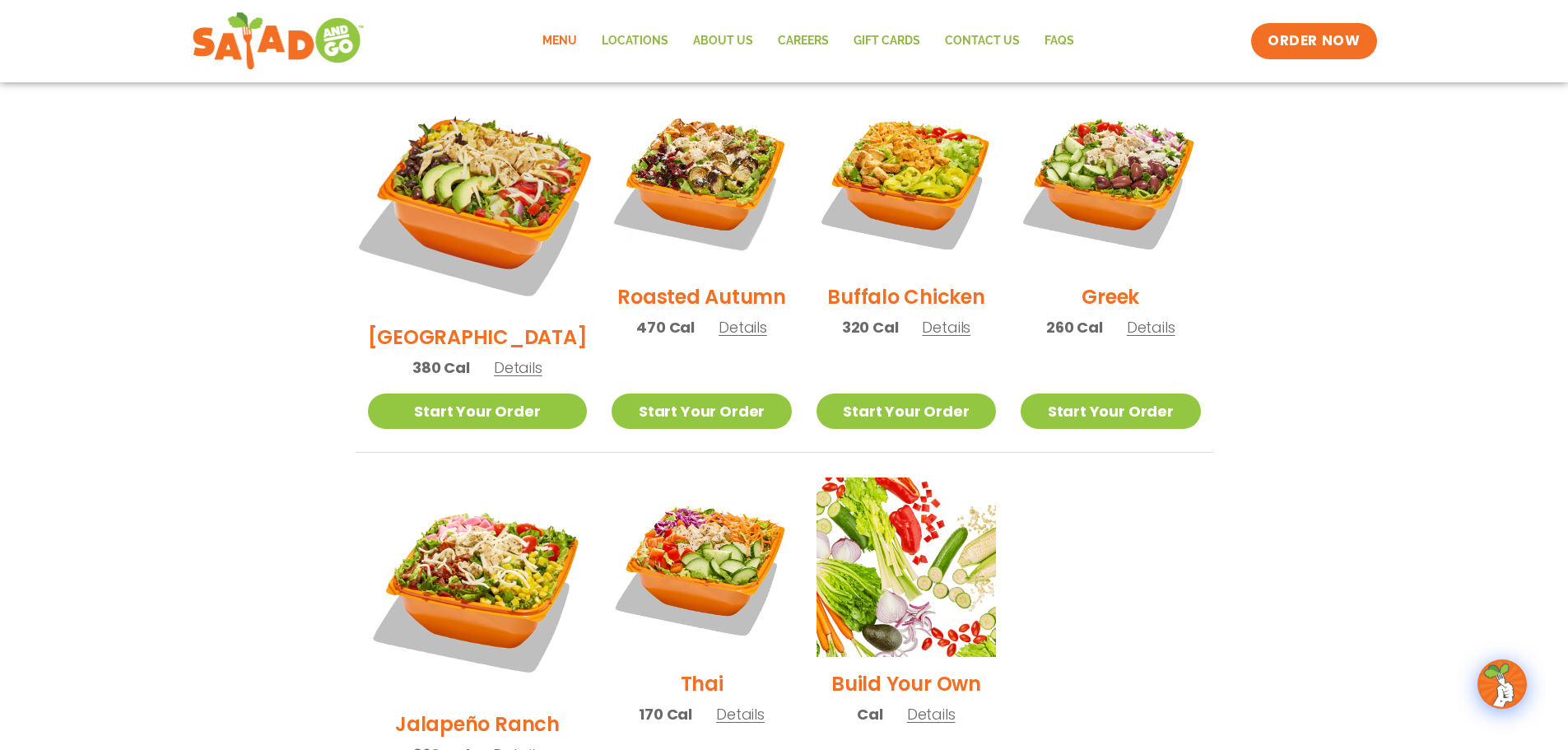
click at [471, 183] on img at bounding box center [477, 201] width 257 height 257
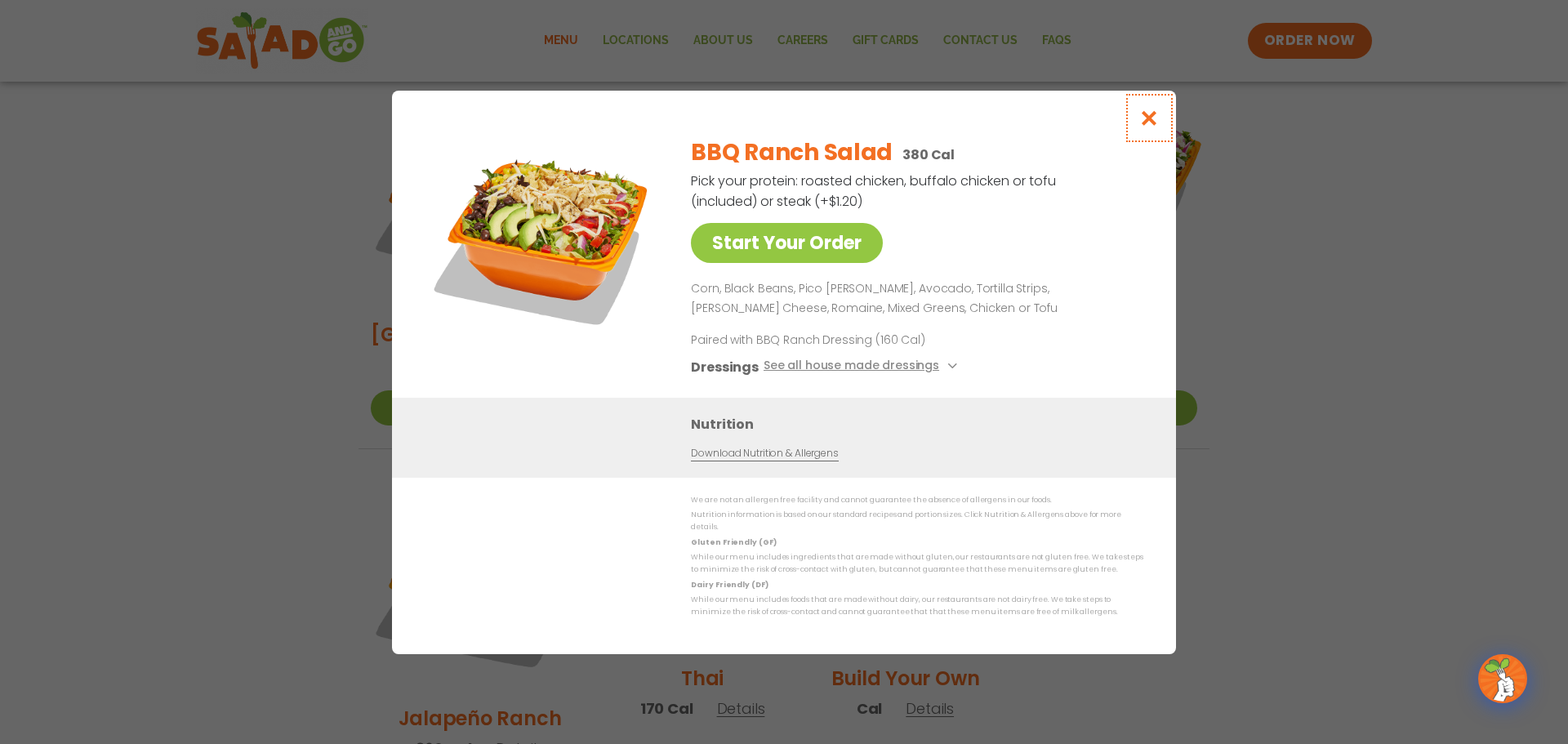
click at [1155, 121] on icon "Close modal" at bounding box center [1149, 118] width 20 height 17
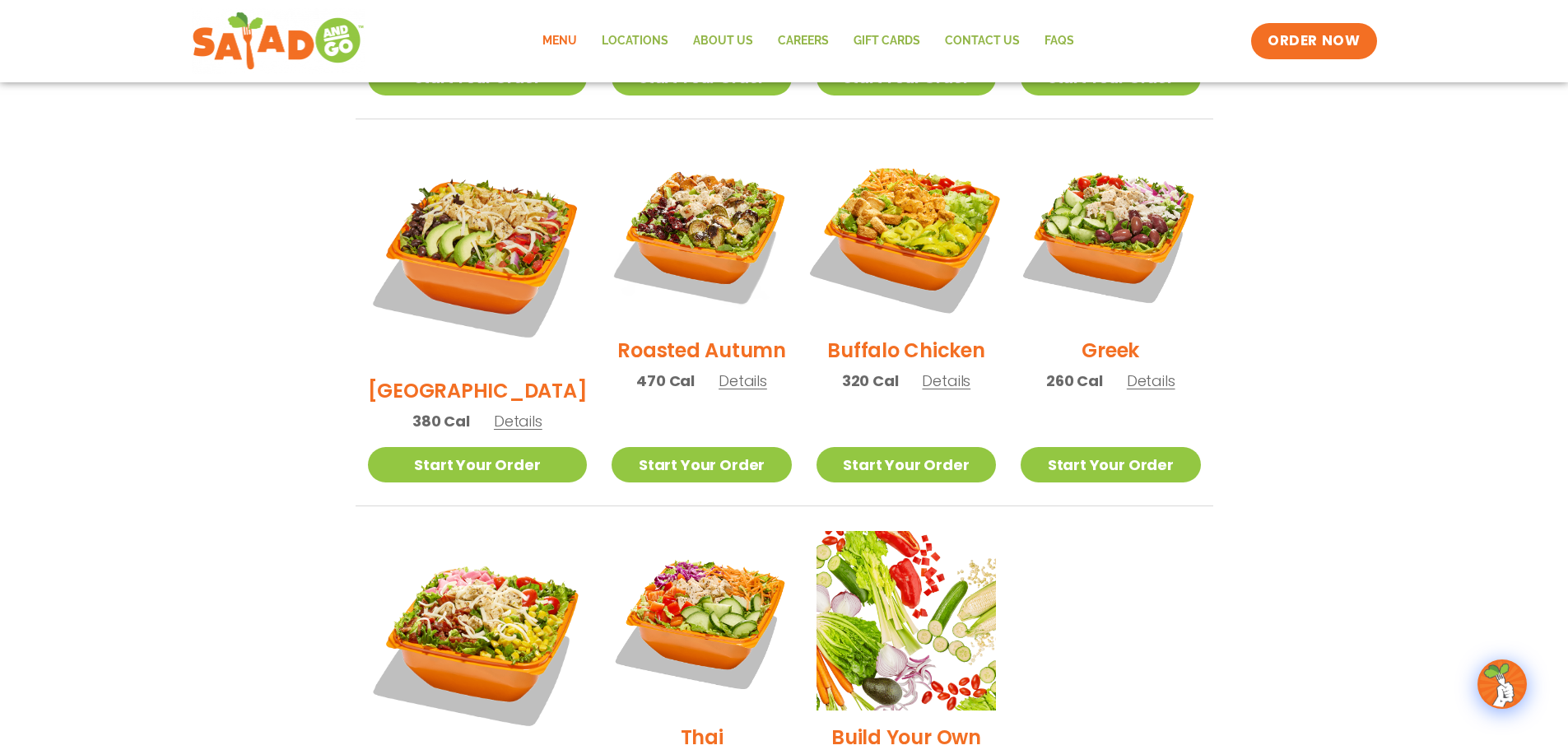
scroll to position [789, 0]
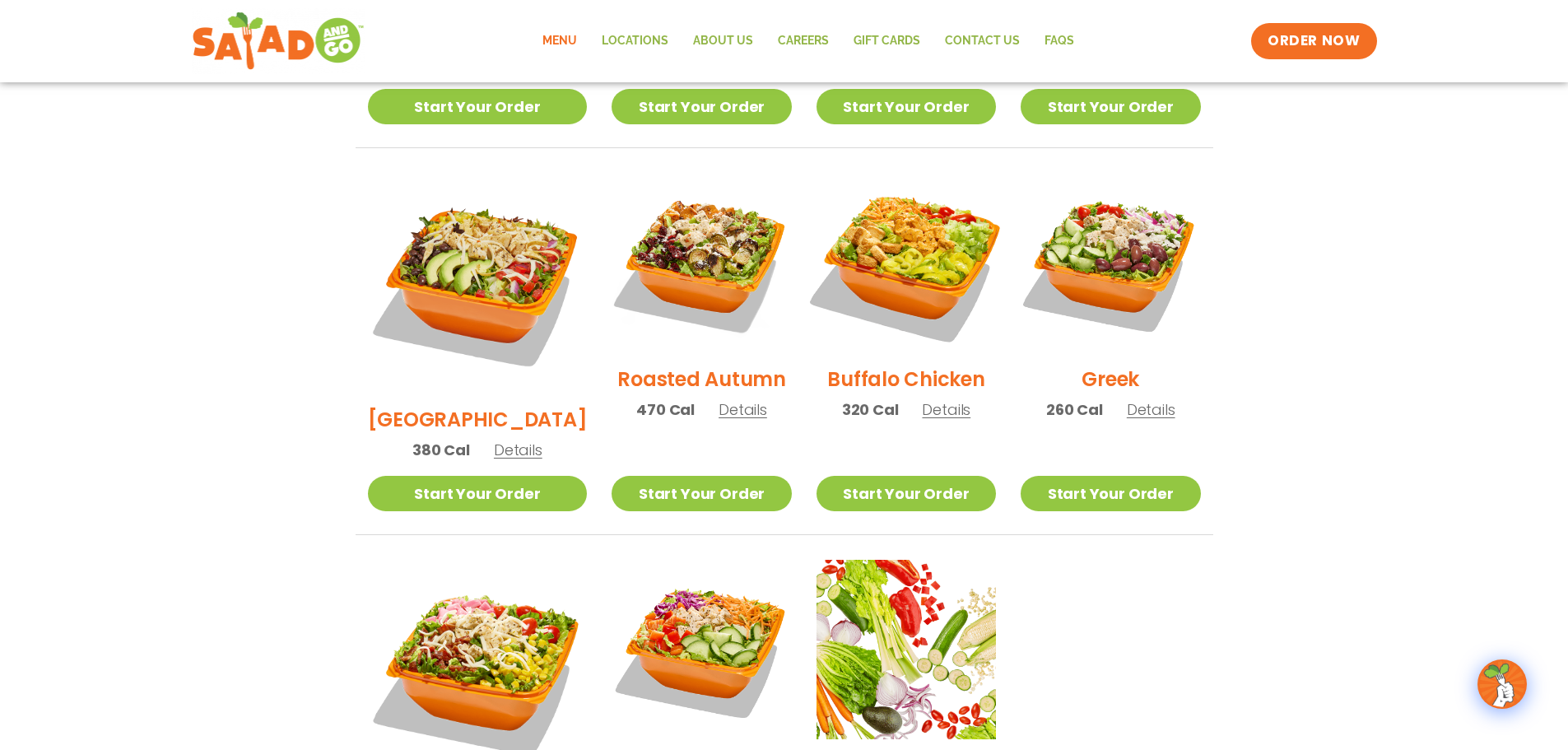
click at [893, 252] on img at bounding box center [905, 262] width 210 height 210
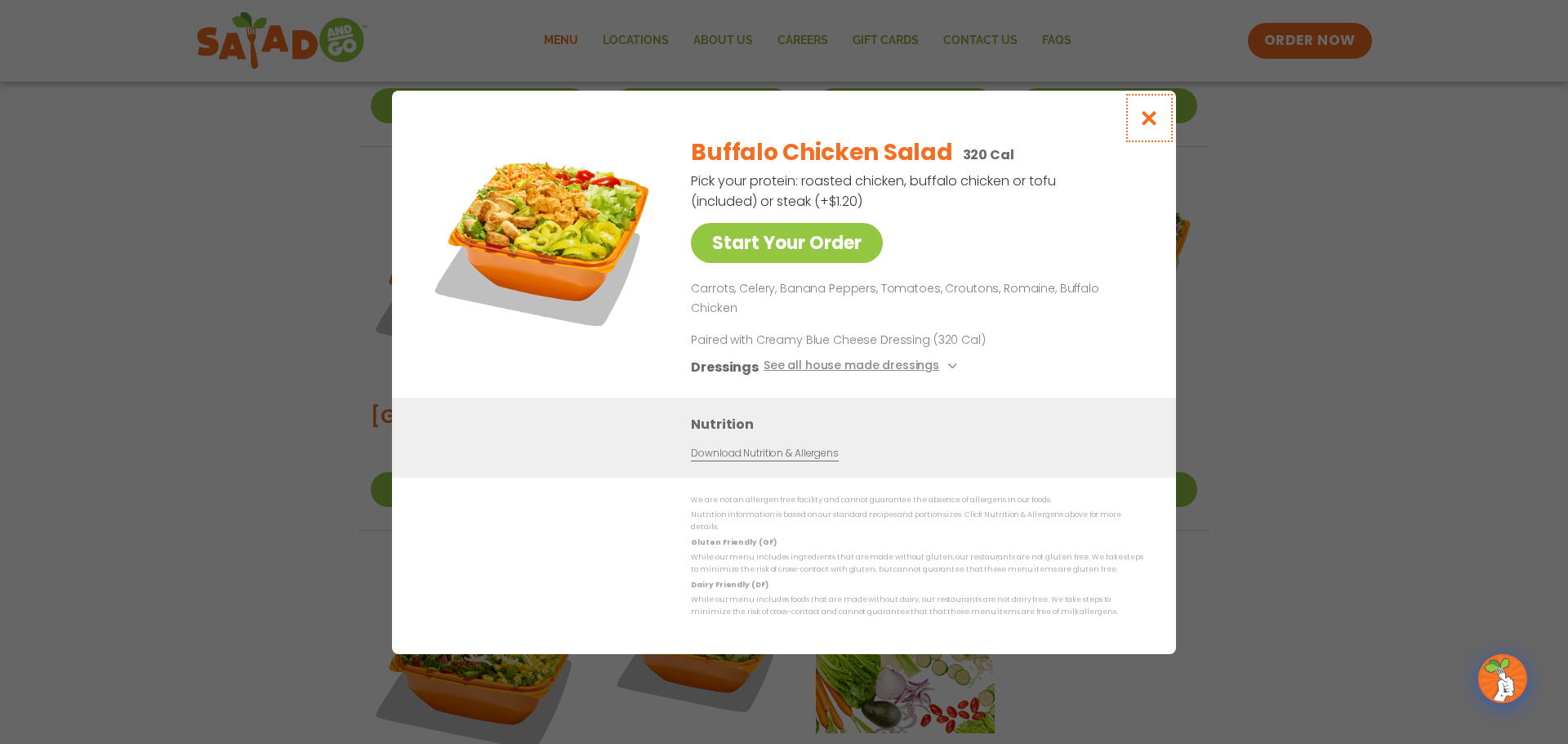
click at [1151, 127] on icon "Close modal" at bounding box center [1149, 118] width 20 height 17
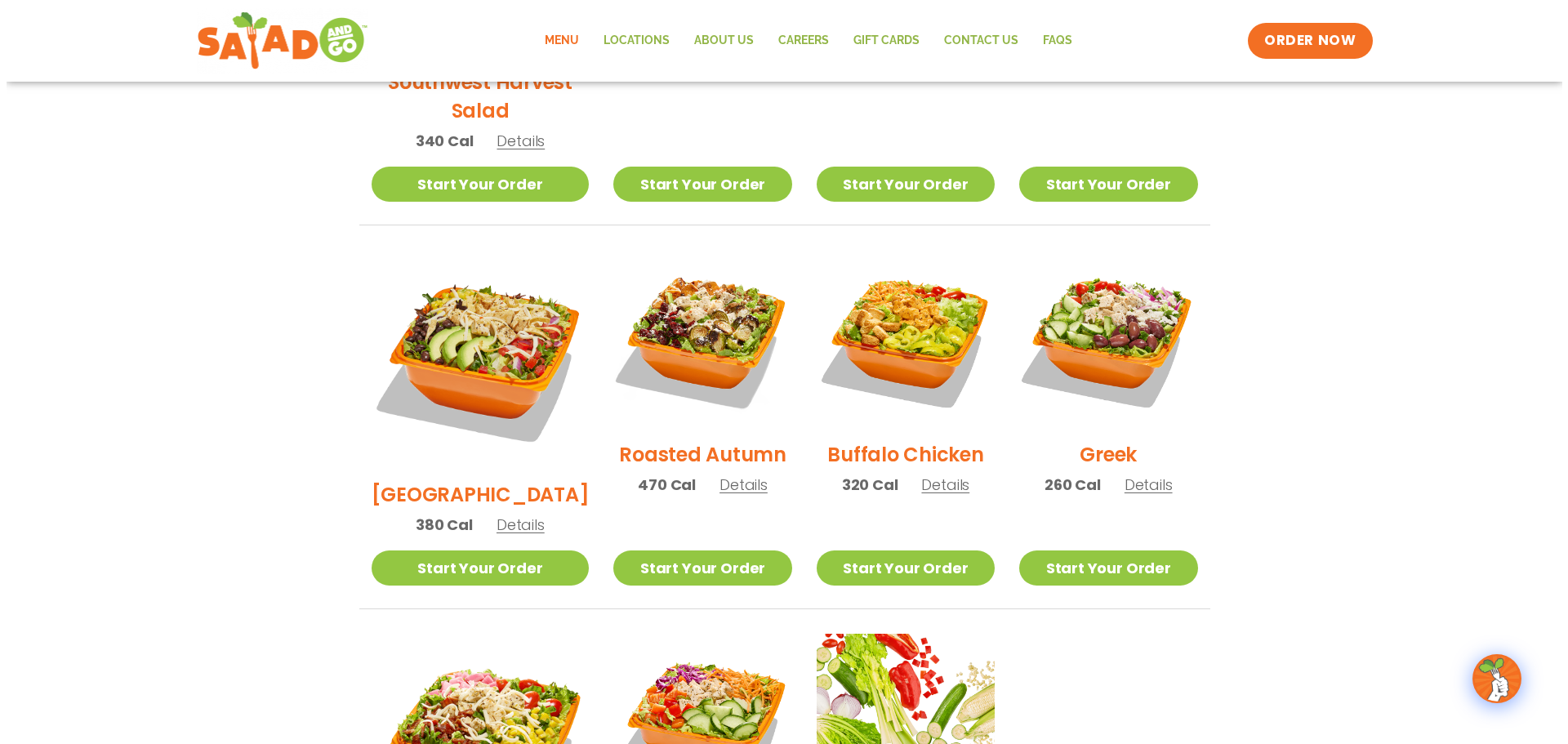
scroll to position [701, 0]
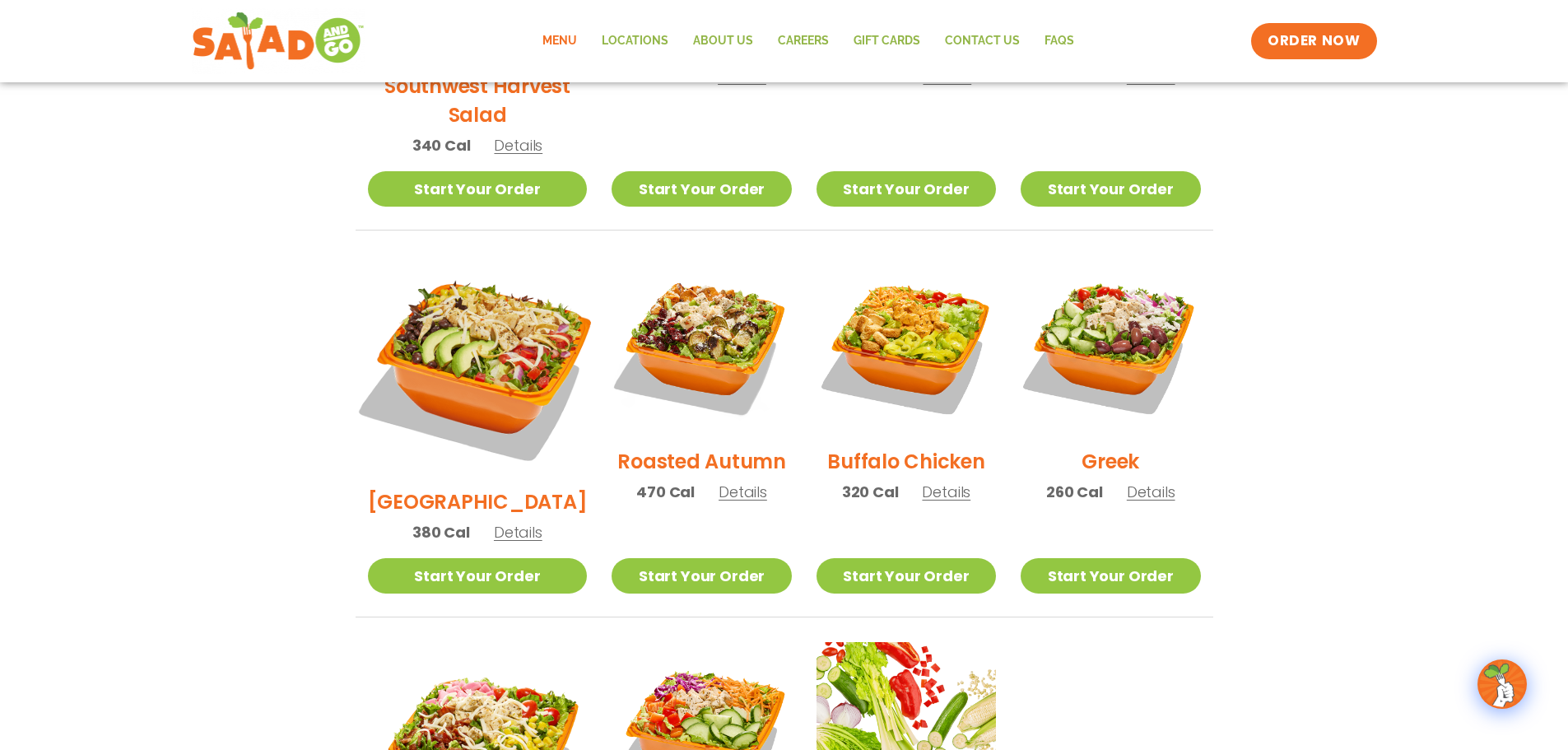
click at [472, 349] on img at bounding box center [477, 365] width 257 height 257
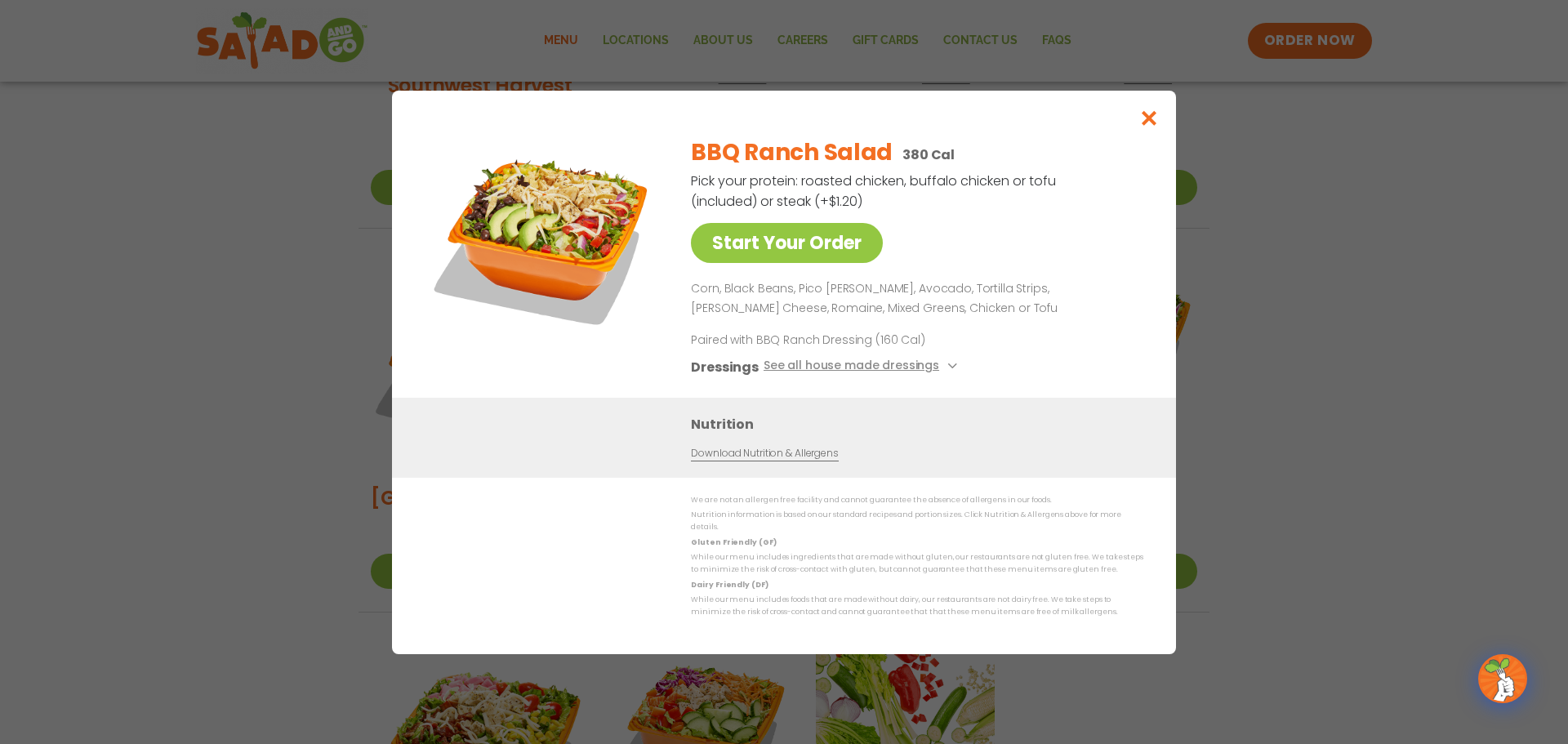
click at [746, 454] on link "Download Nutrition & Allergens" at bounding box center [764, 452] width 147 height 15
click at [828, 249] on link "Start Your Order" at bounding box center [786, 243] width 191 height 40
